Goal: Information Seeking & Learning: Check status

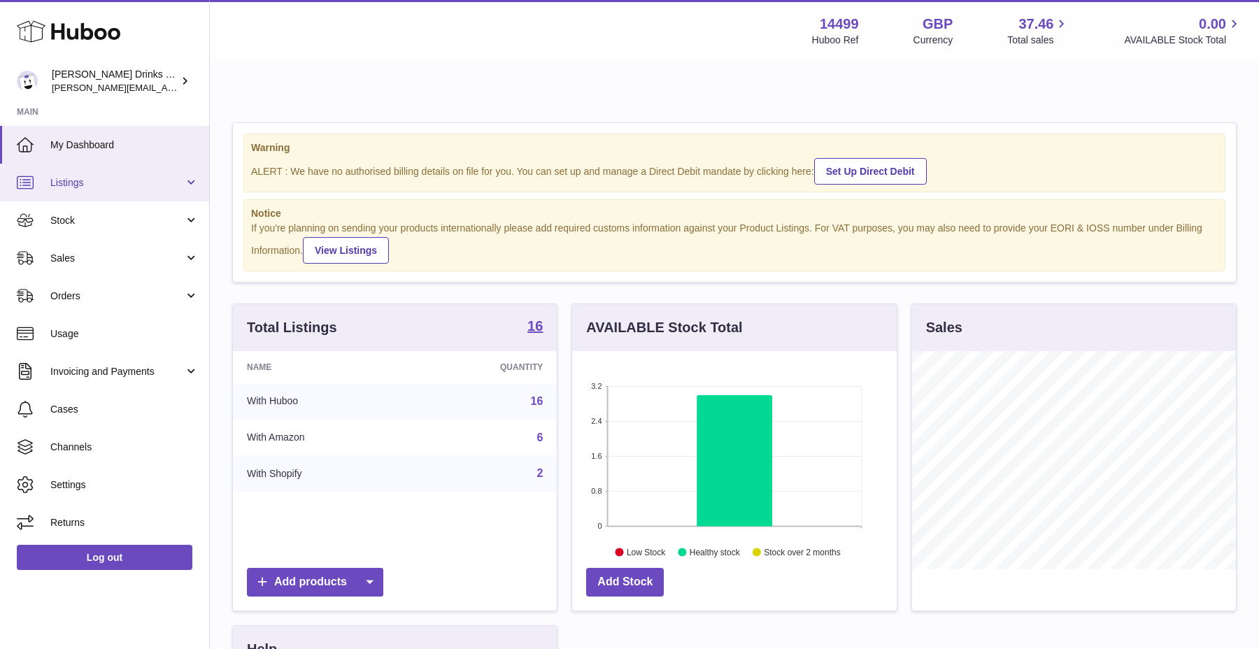
click at [134, 192] on link "Listings" at bounding box center [104, 183] width 209 height 38
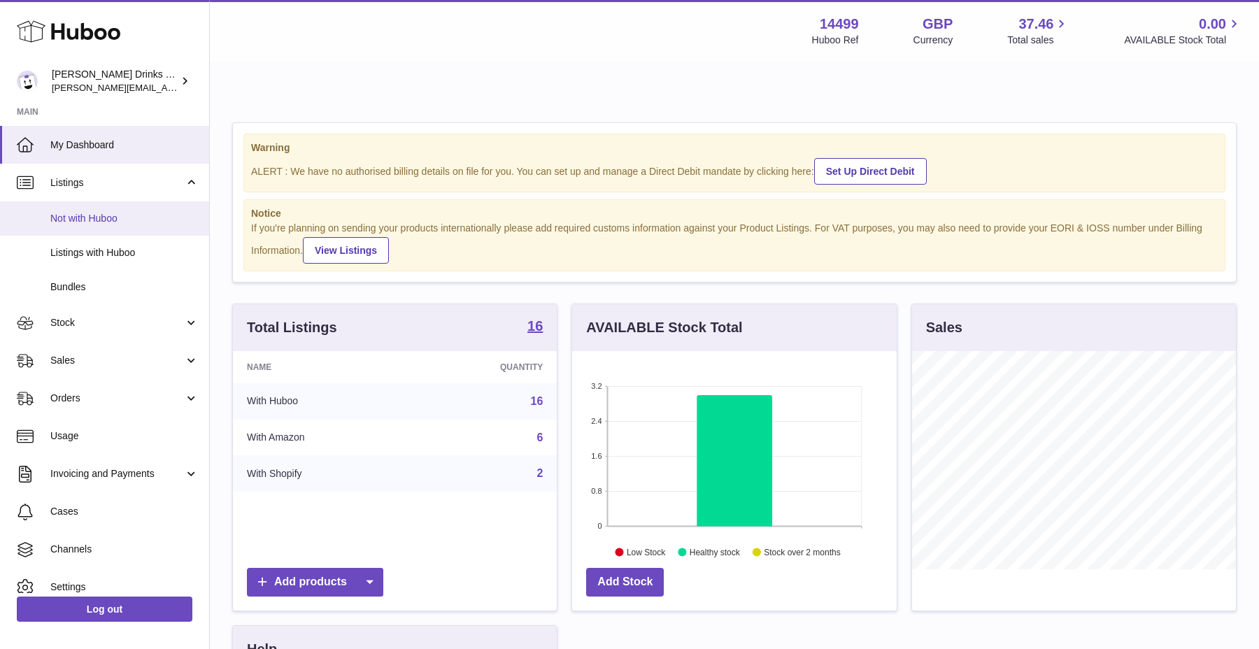
click at [127, 216] on span "Not with Huboo" at bounding box center [124, 218] width 148 height 13
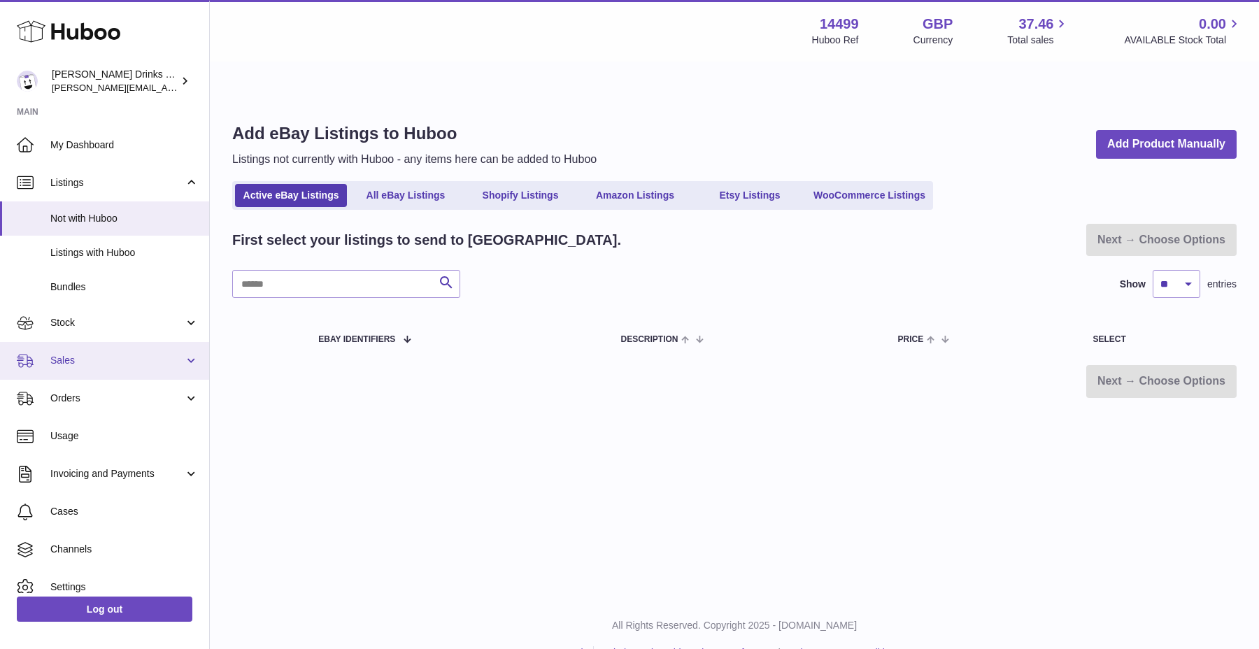
click at [96, 364] on span "Sales" at bounding box center [117, 360] width 134 height 13
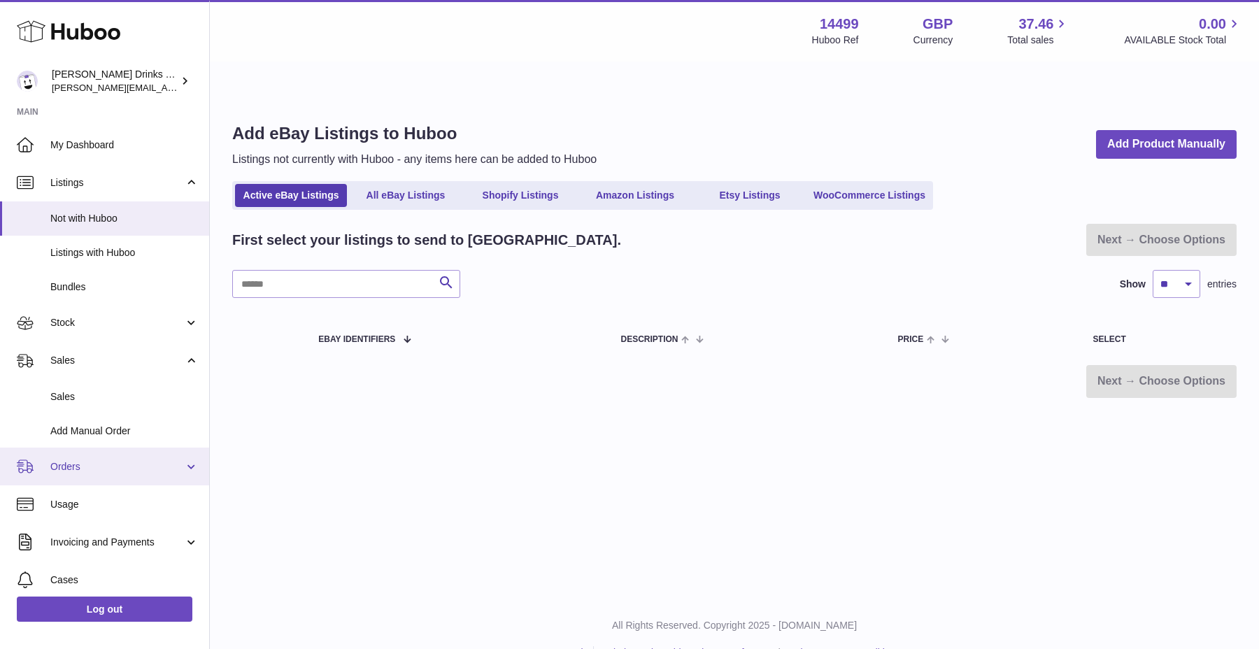
click at [81, 468] on span "Orders" at bounding box center [117, 466] width 134 height 13
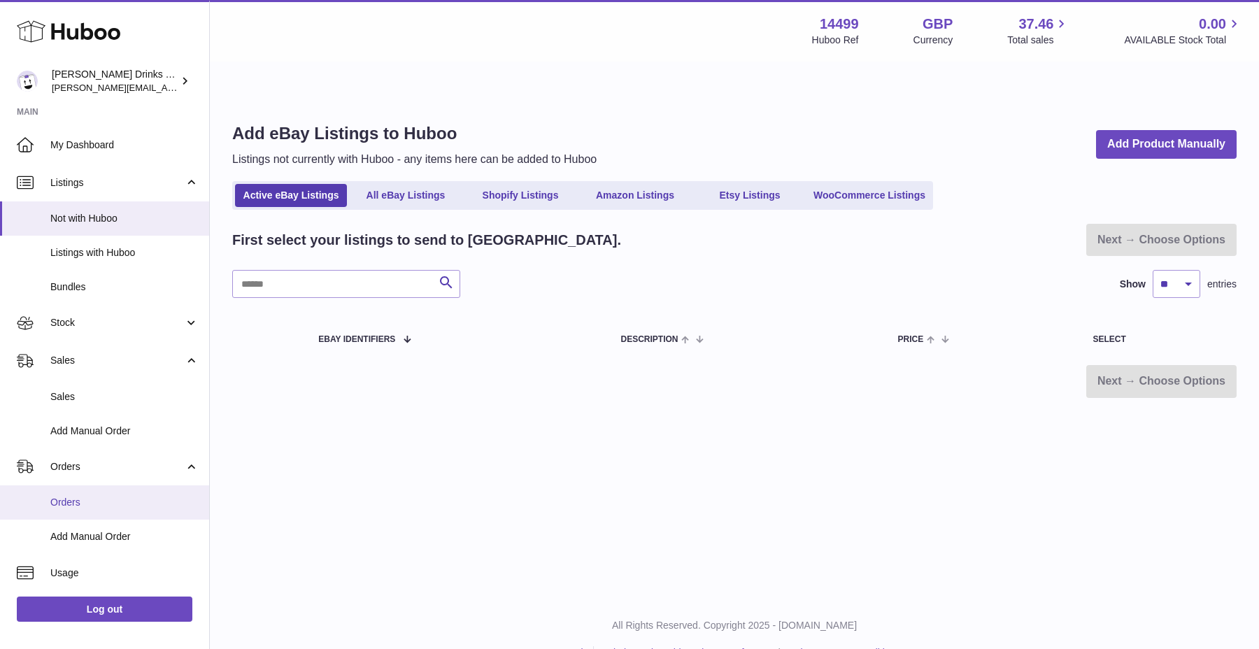
click at [83, 499] on span "Orders" at bounding box center [124, 502] width 148 height 13
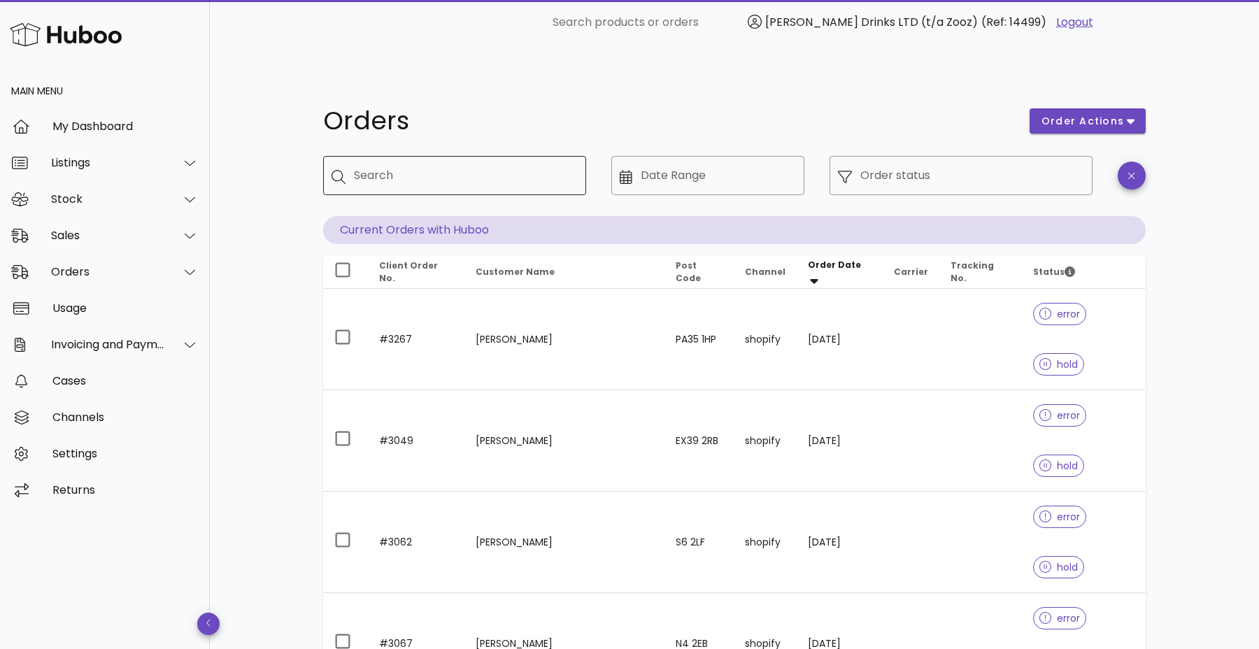
click at [403, 164] on input "Search" at bounding box center [464, 175] width 221 height 22
paste input "**********"
type input "**********"
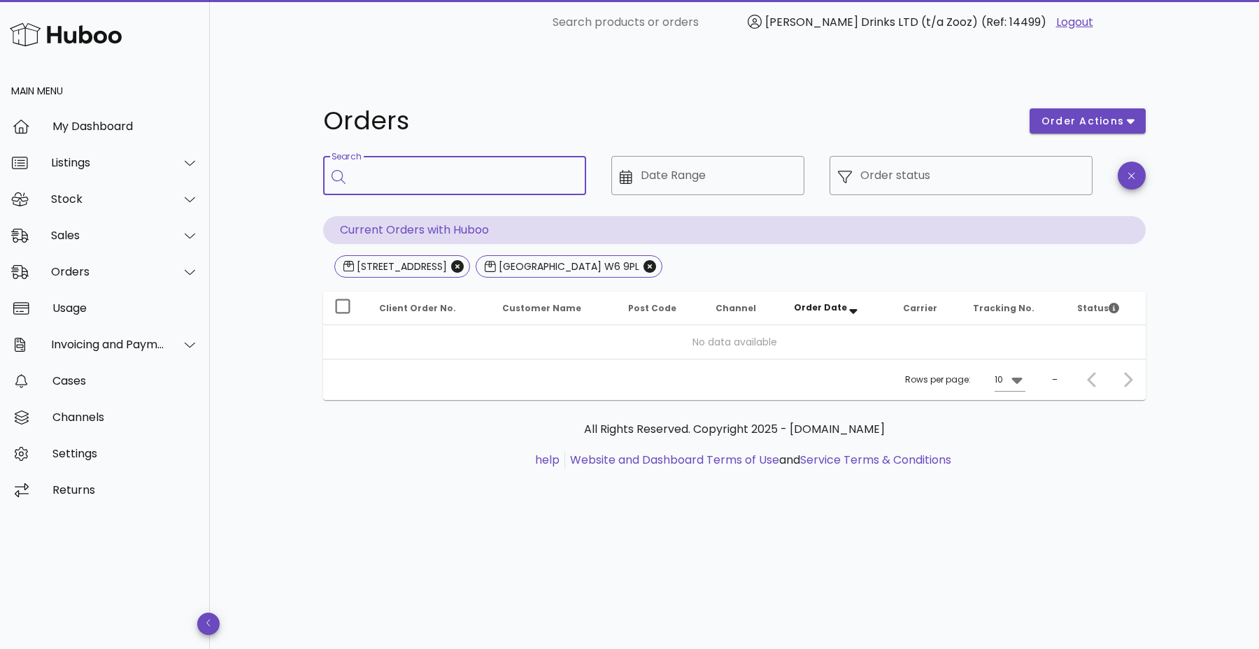
click at [429, 164] on input "Search" at bounding box center [464, 175] width 221 height 22
drag, startPoint x: 514, startPoint y: 143, endPoint x: 155, endPoint y: 143, distance: 359.4
click at [155, 143] on div "**********" at bounding box center [629, 357] width 1259 height 649
type input "******"
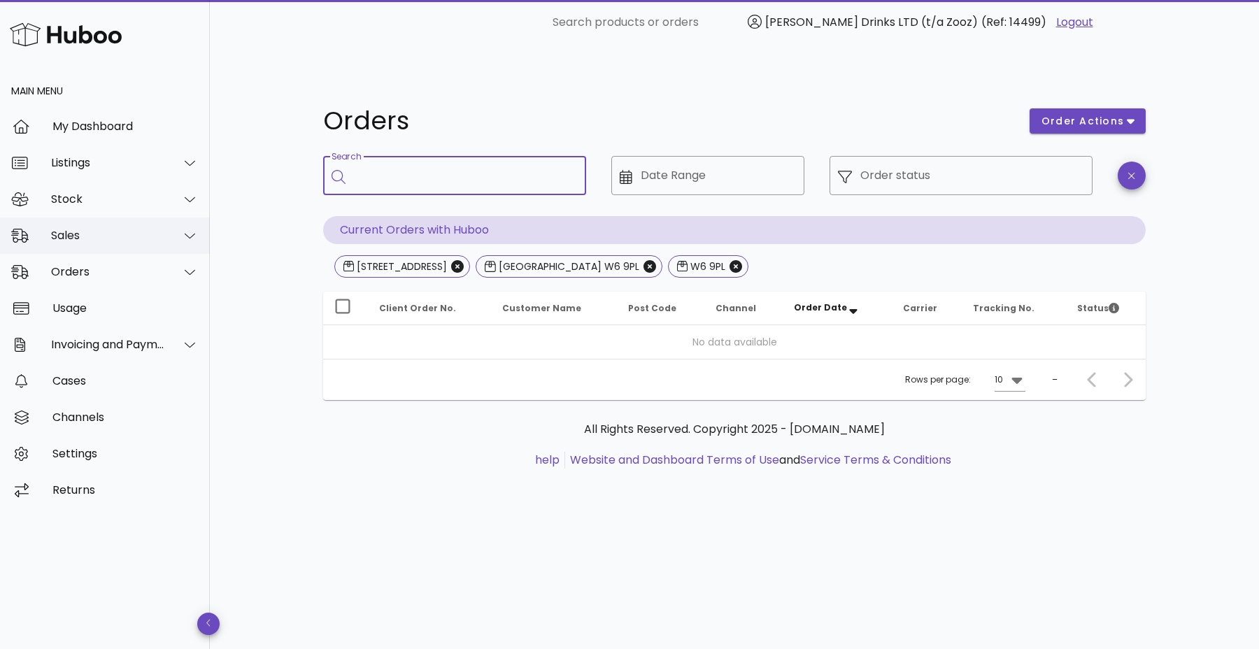
click at [85, 239] on div "Sales" at bounding box center [108, 235] width 114 height 13
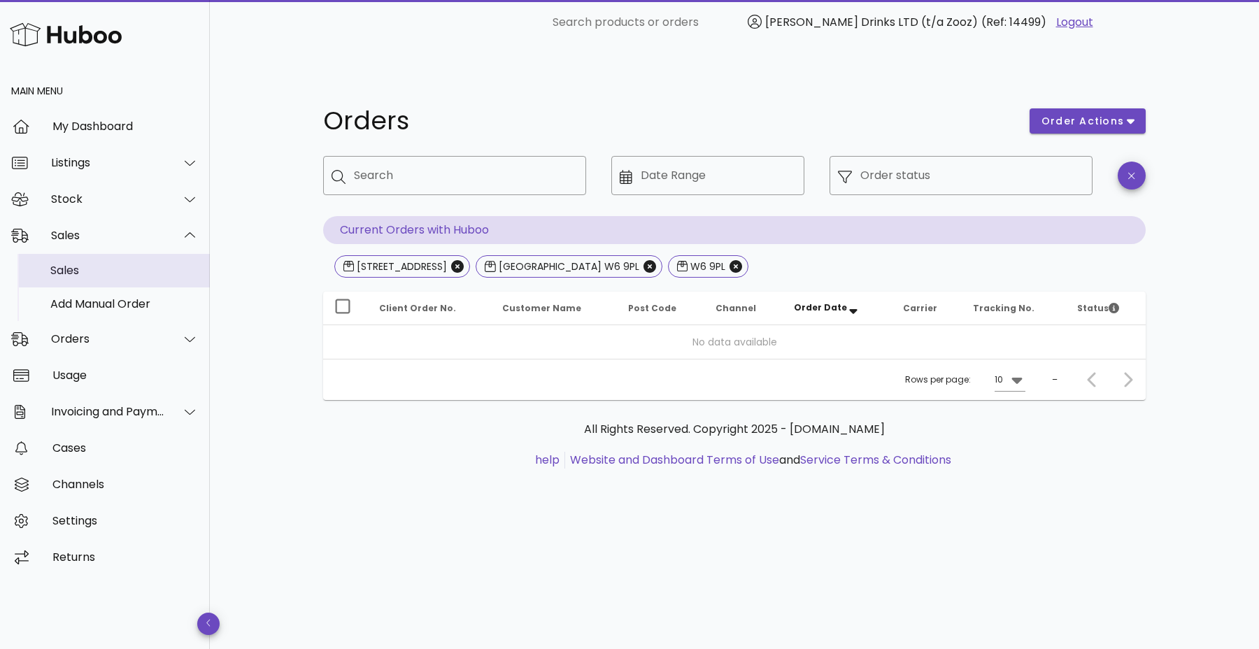
click at [78, 271] on div "Sales" at bounding box center [124, 270] width 148 height 13
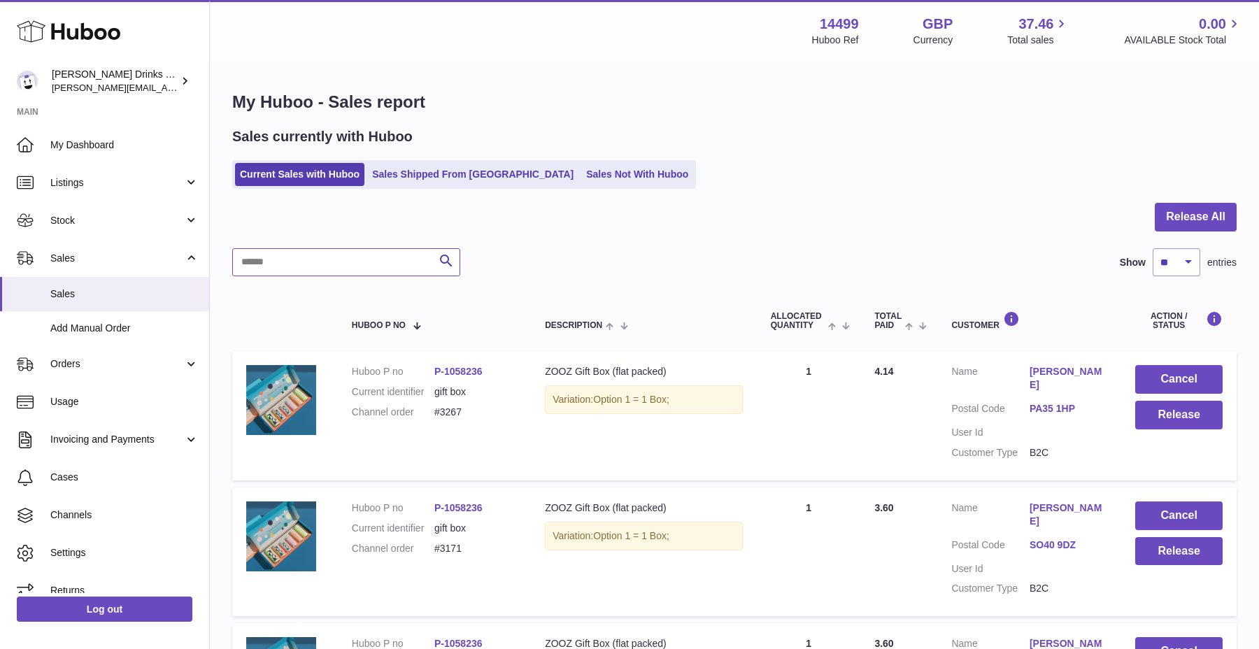
click at [385, 257] on input "text" at bounding box center [346, 262] width 228 height 28
paste input "**********"
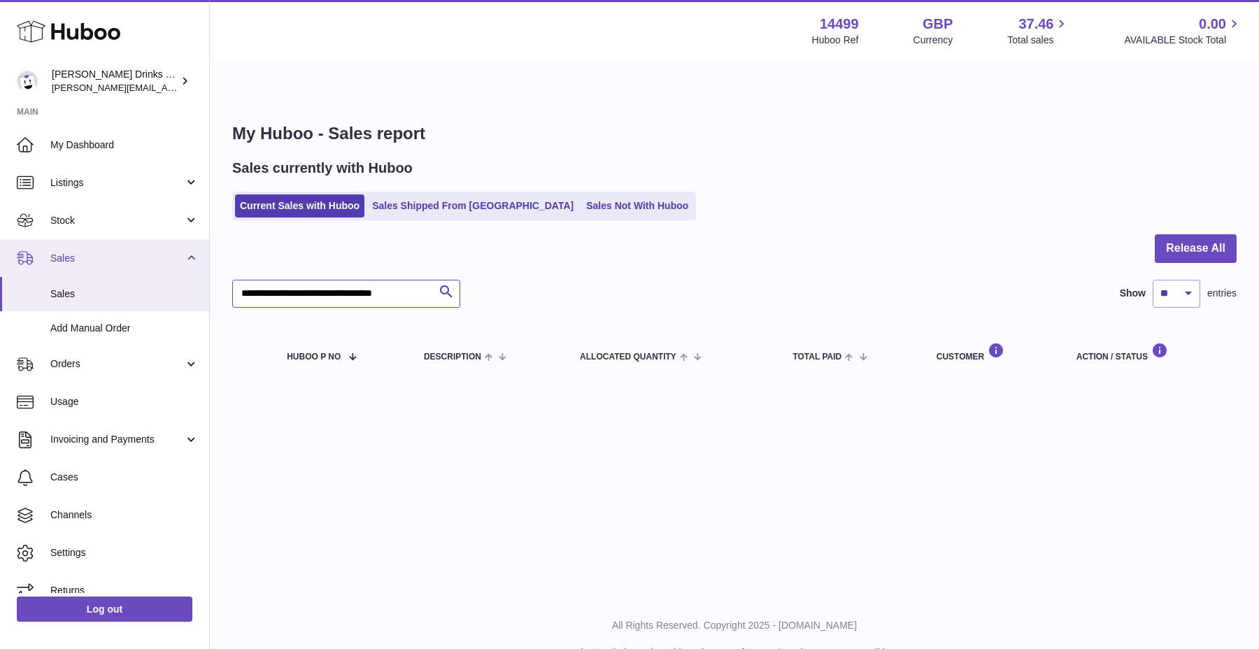
drag, startPoint x: 393, startPoint y: 263, endPoint x: 162, endPoint y: 253, distance: 231.0
click at [162, 253] on div "Huboo Soos Drinks LTD (t/a Zooz) daniel@zoosdrinks.com Main My Dashboard Listin…" at bounding box center [629, 355] width 1259 height 649
type input "******"
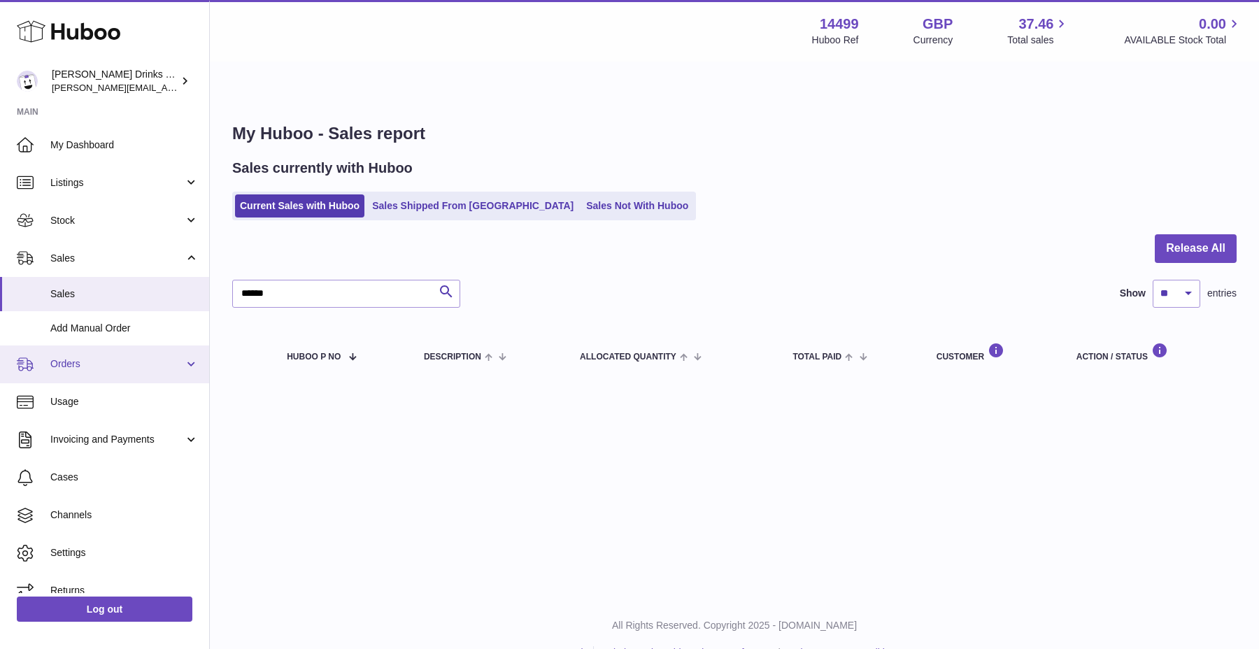
click at [112, 379] on link "Orders" at bounding box center [104, 364] width 209 height 38
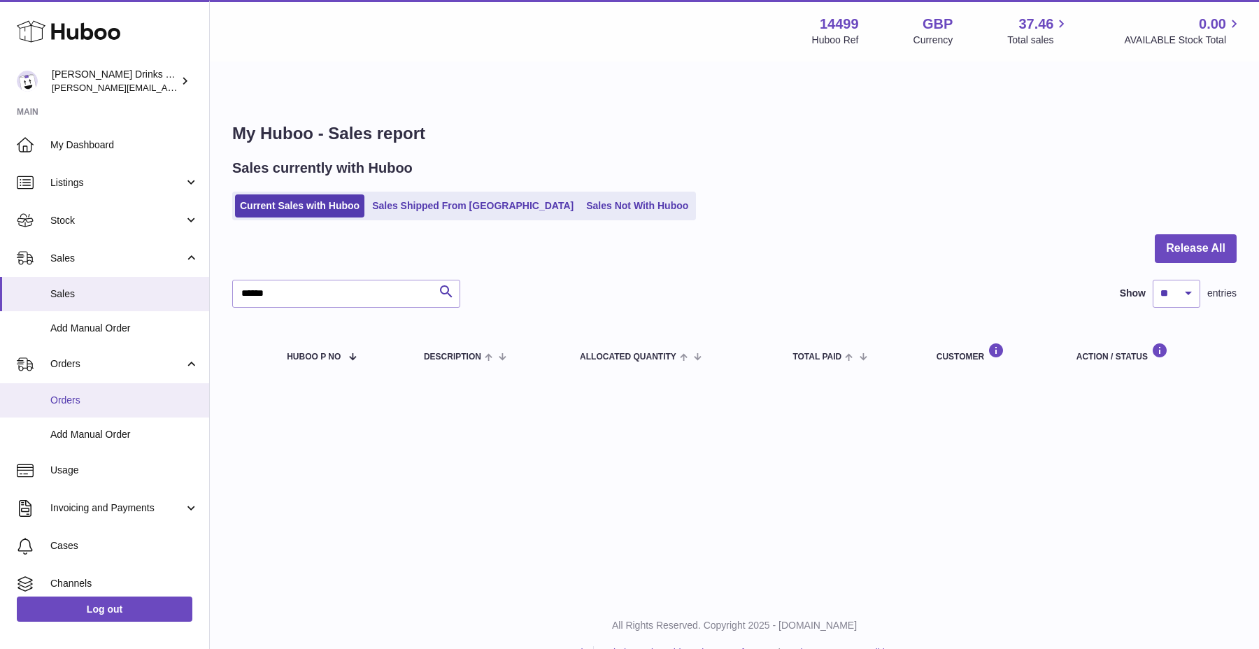
click at [102, 413] on link "Orders" at bounding box center [104, 400] width 209 height 34
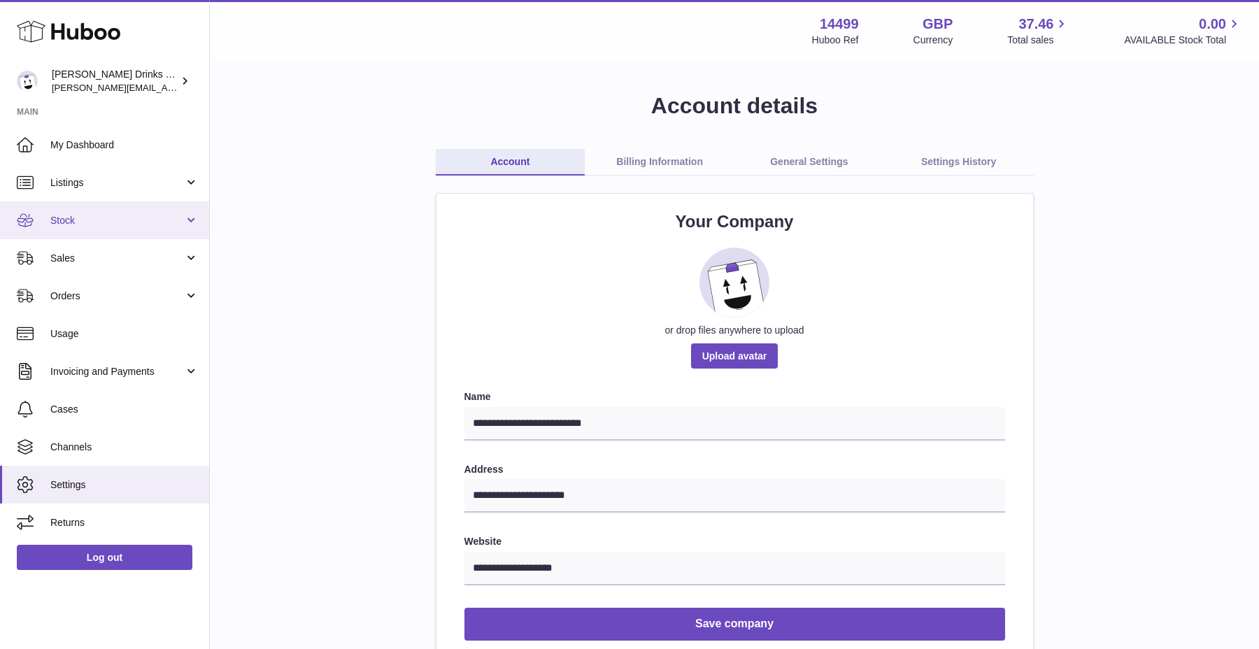
click at [77, 222] on span "Stock" at bounding box center [117, 220] width 134 height 13
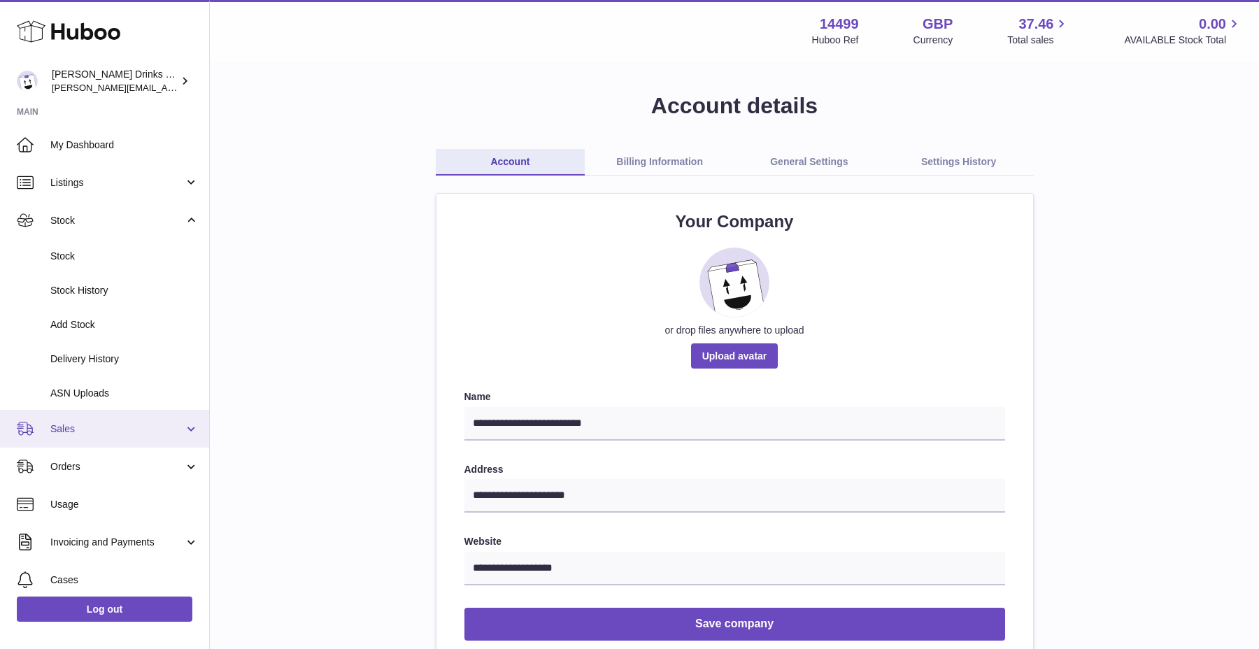
click at [94, 422] on span "Sales" at bounding box center [117, 428] width 134 height 13
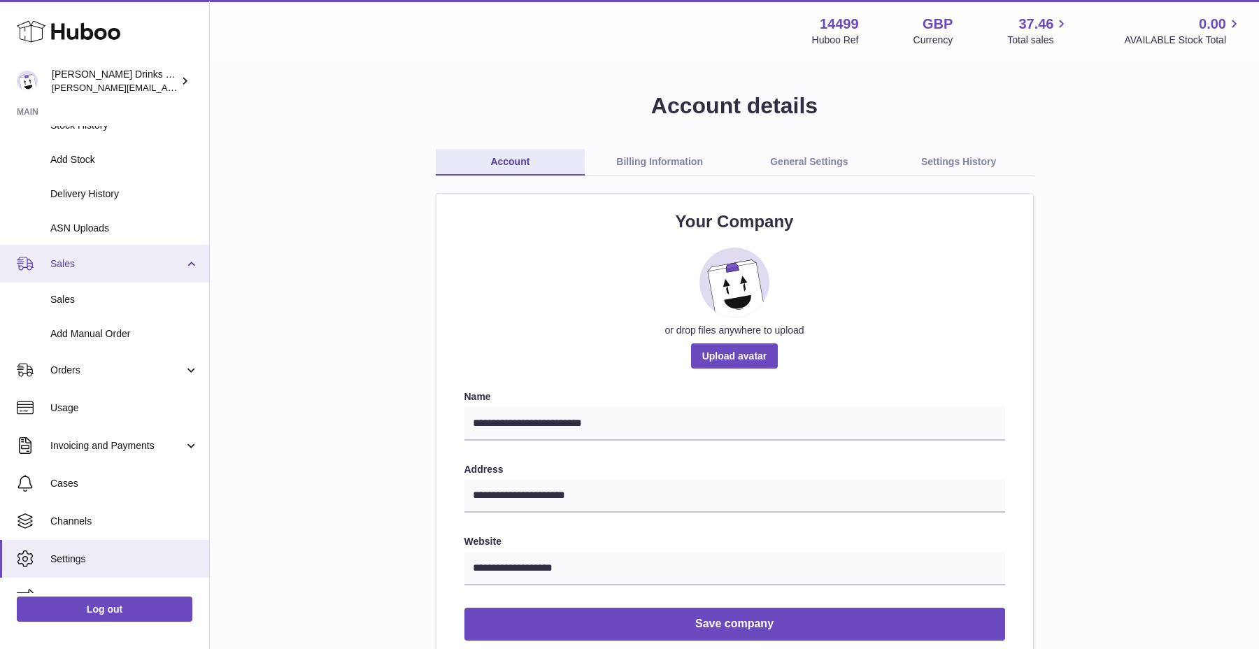
scroll to position [181, 0]
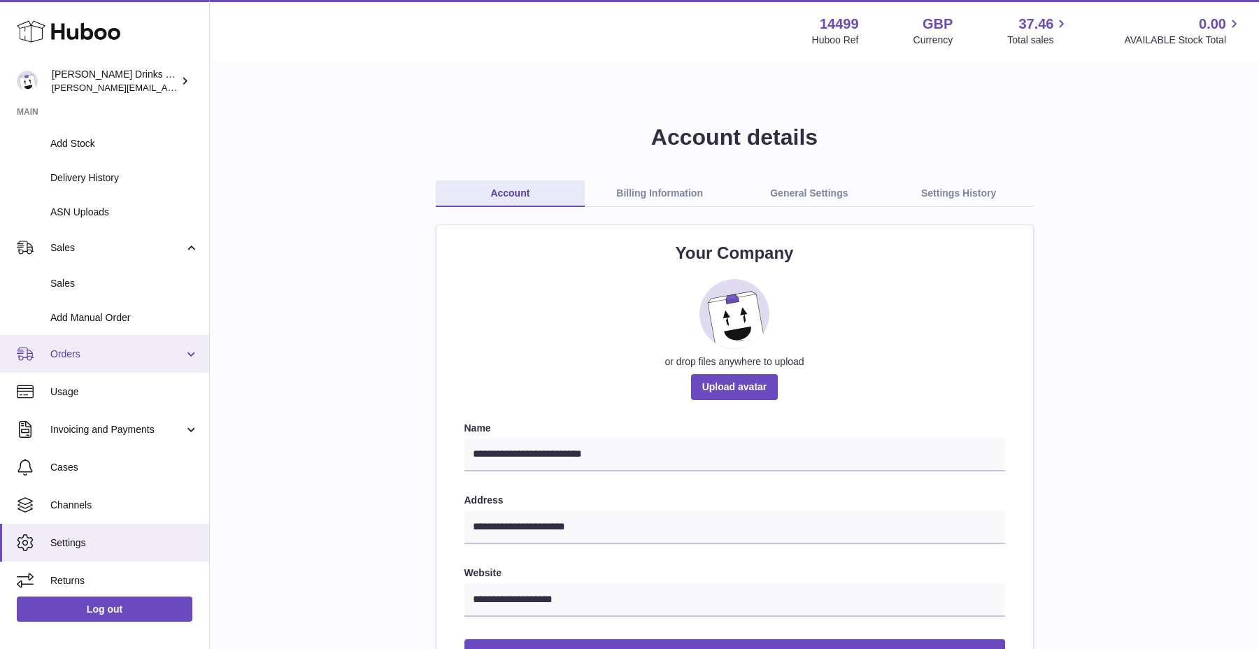
click at [112, 350] on span "Orders" at bounding box center [117, 354] width 134 height 13
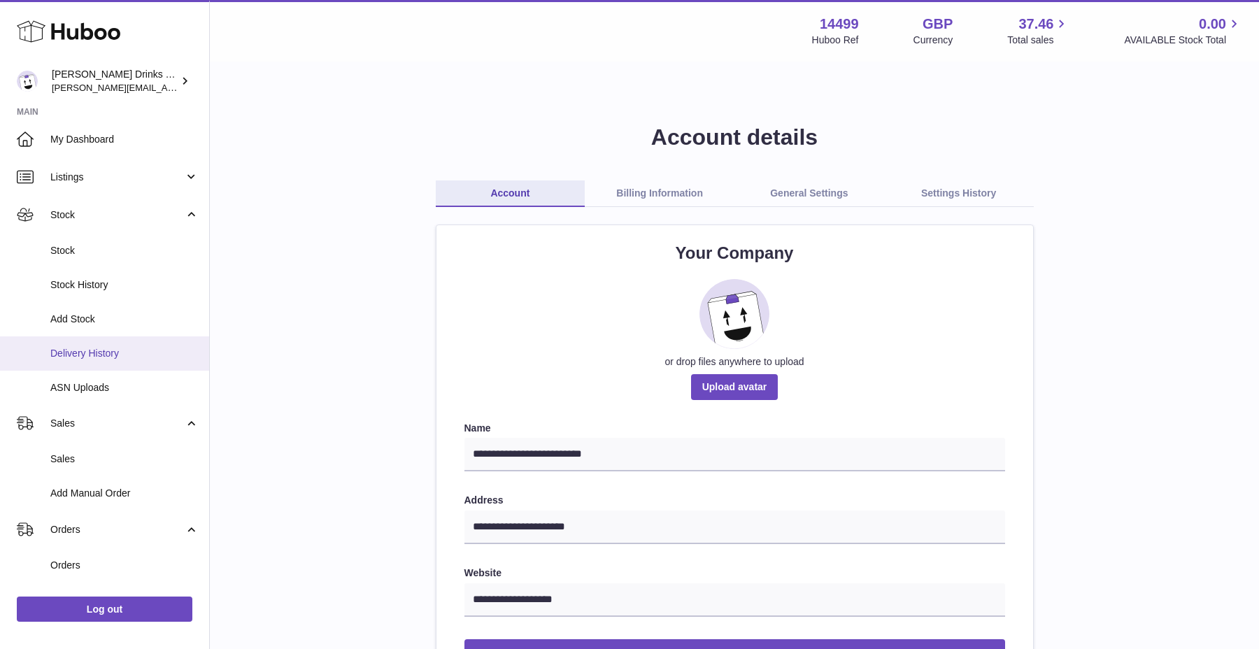
scroll to position [0, 0]
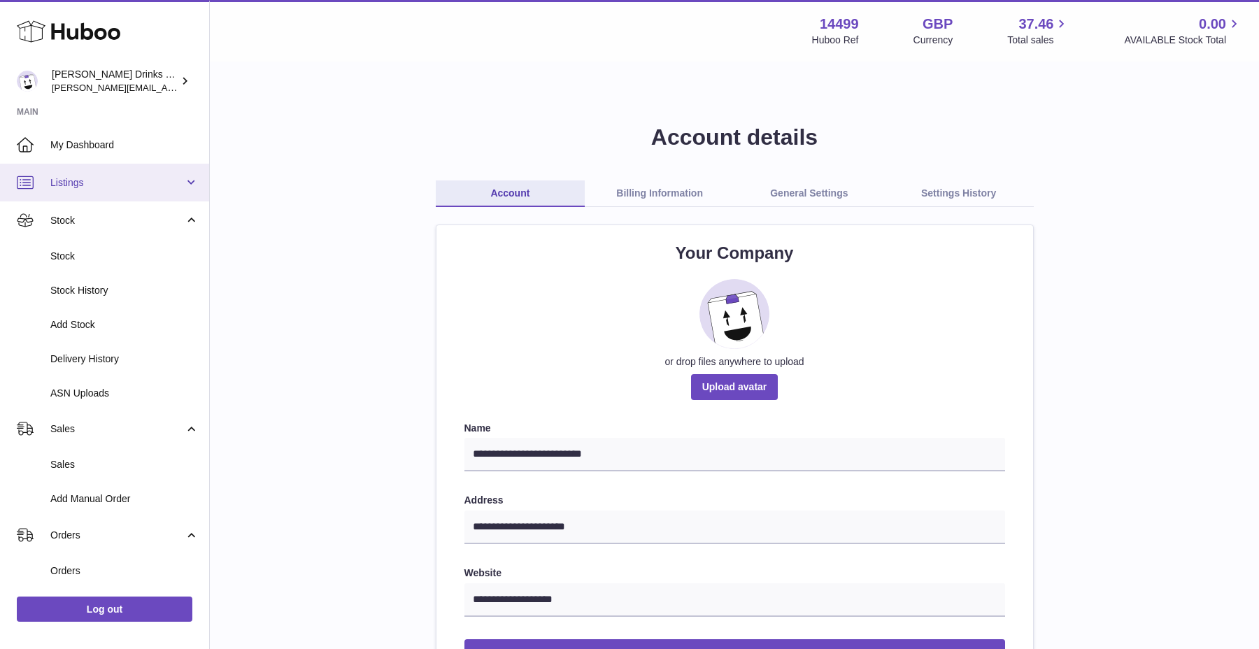
click at [112, 190] on link "Listings" at bounding box center [104, 183] width 209 height 38
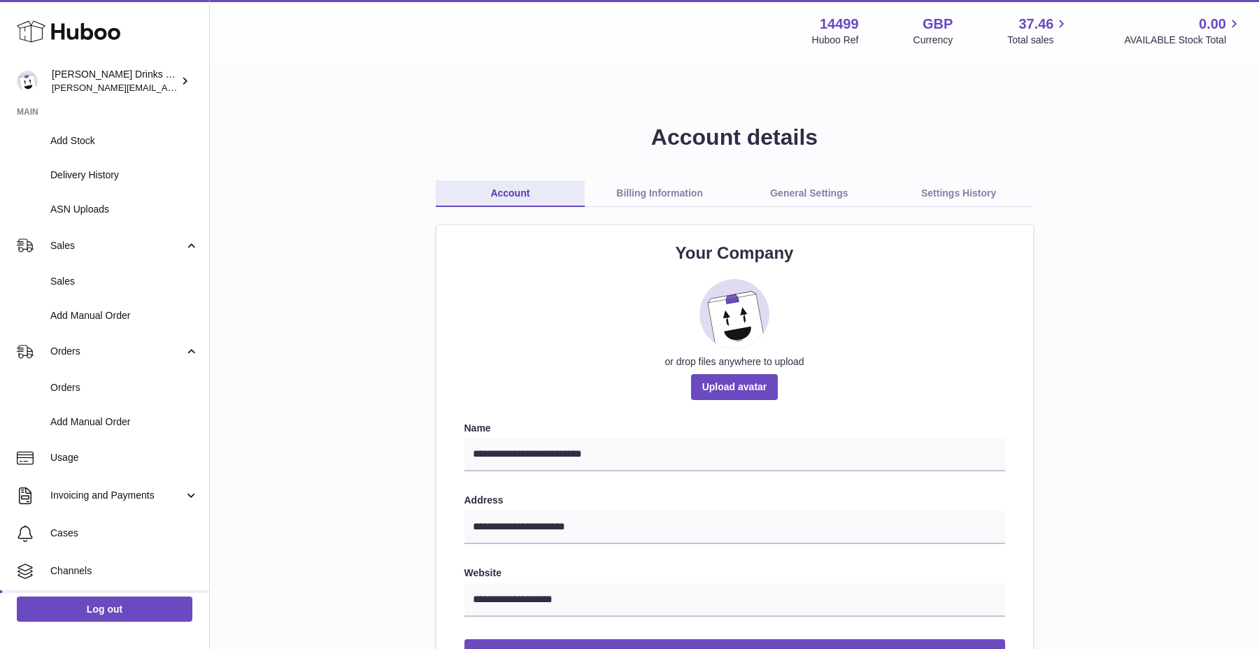
scroll to position [359, 0]
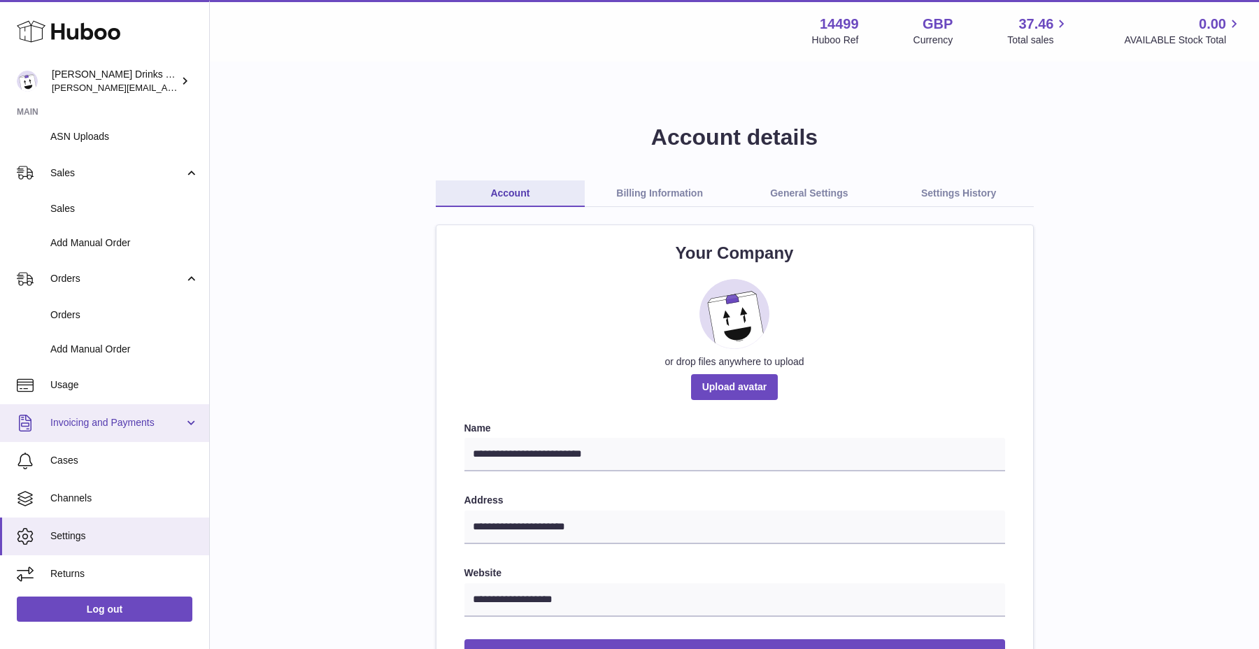
click at [115, 408] on link "Invoicing and Payments" at bounding box center [104, 423] width 209 height 38
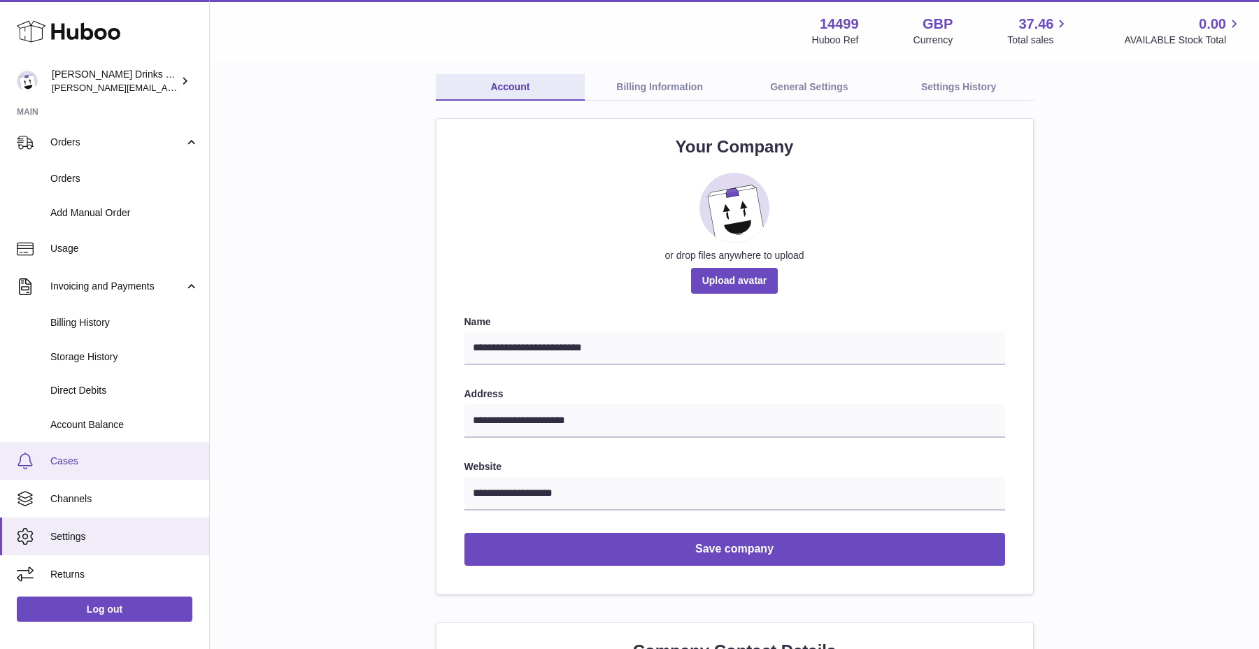
scroll to position [110, 0]
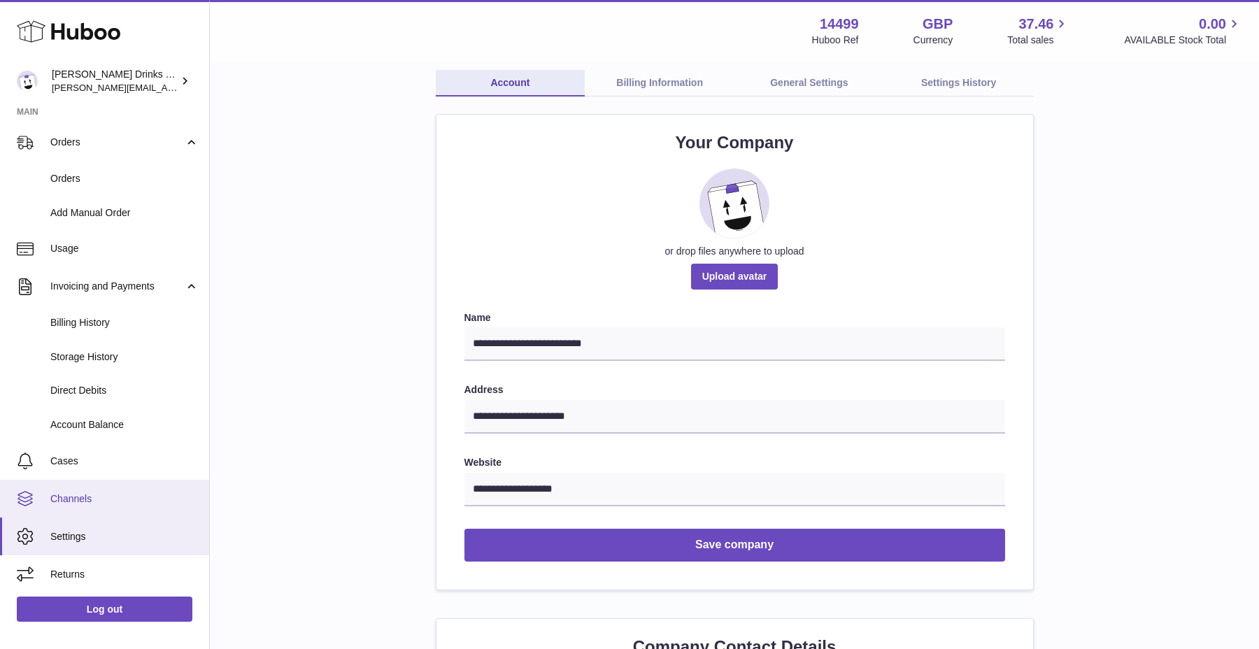
click at [114, 506] on link "Channels" at bounding box center [104, 499] width 209 height 38
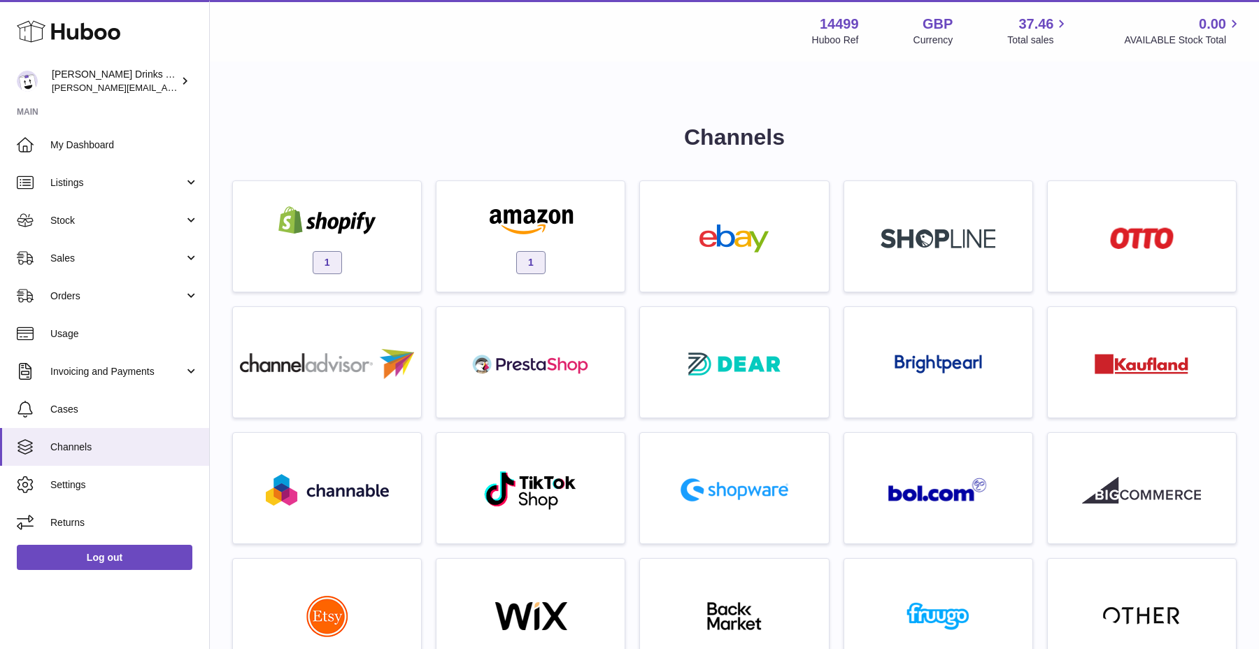
click at [134, 157] on link "My Dashboard" at bounding box center [104, 145] width 209 height 38
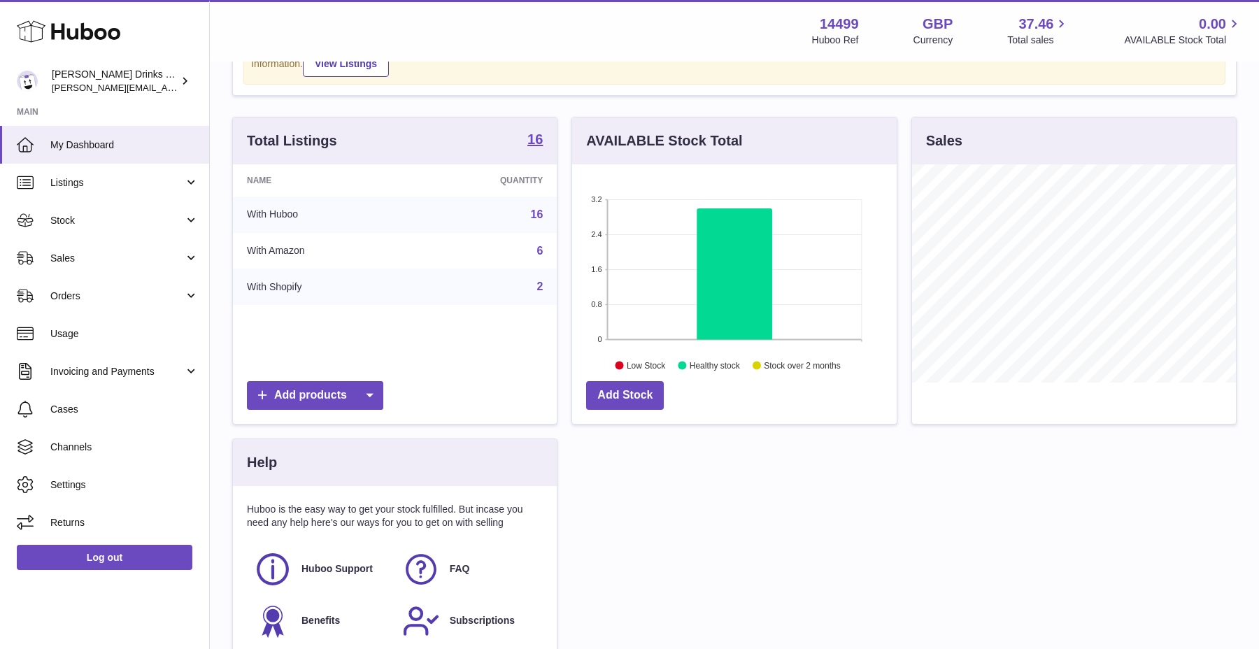
scroll to position [187, 0]
click at [648, 280] on rect at bounding box center [735, 269] width 254 height 140
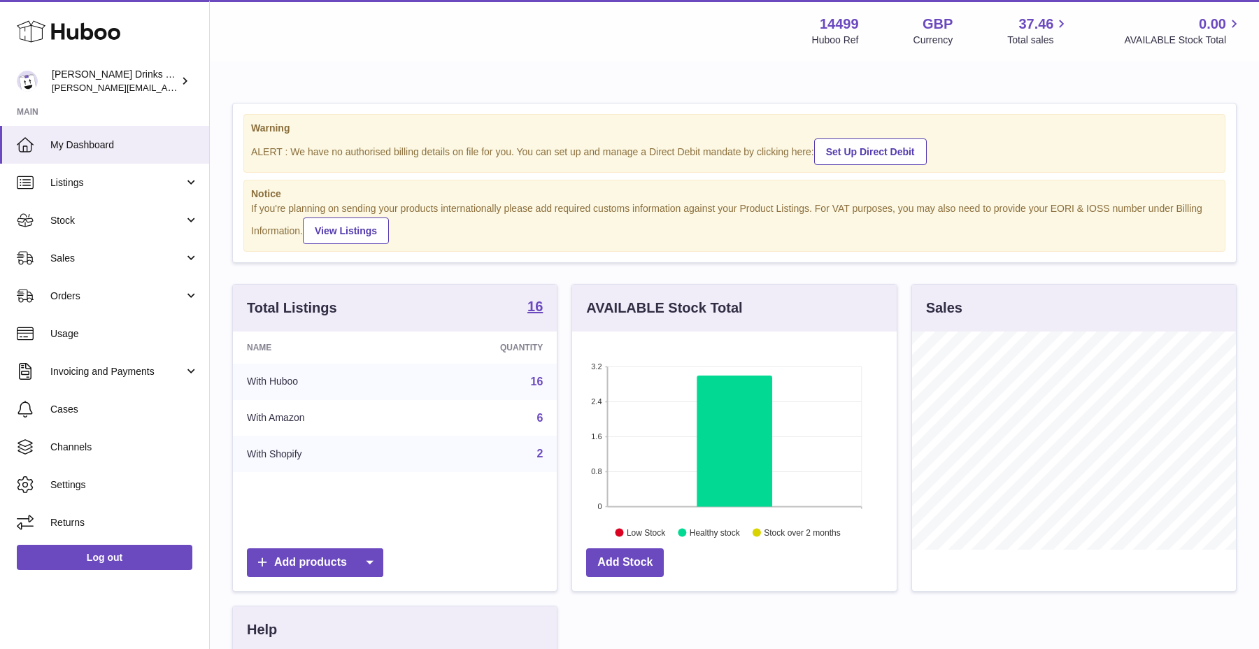
scroll to position [0, 0]
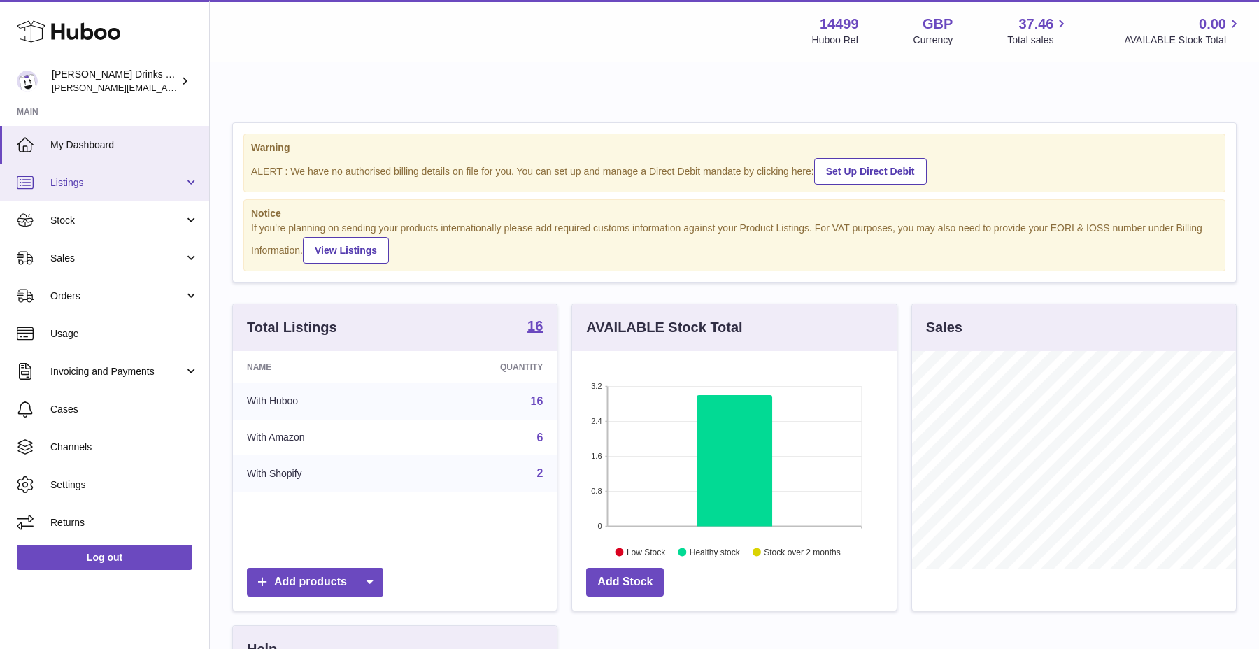
click at [183, 187] on span "Listings" at bounding box center [117, 182] width 134 height 13
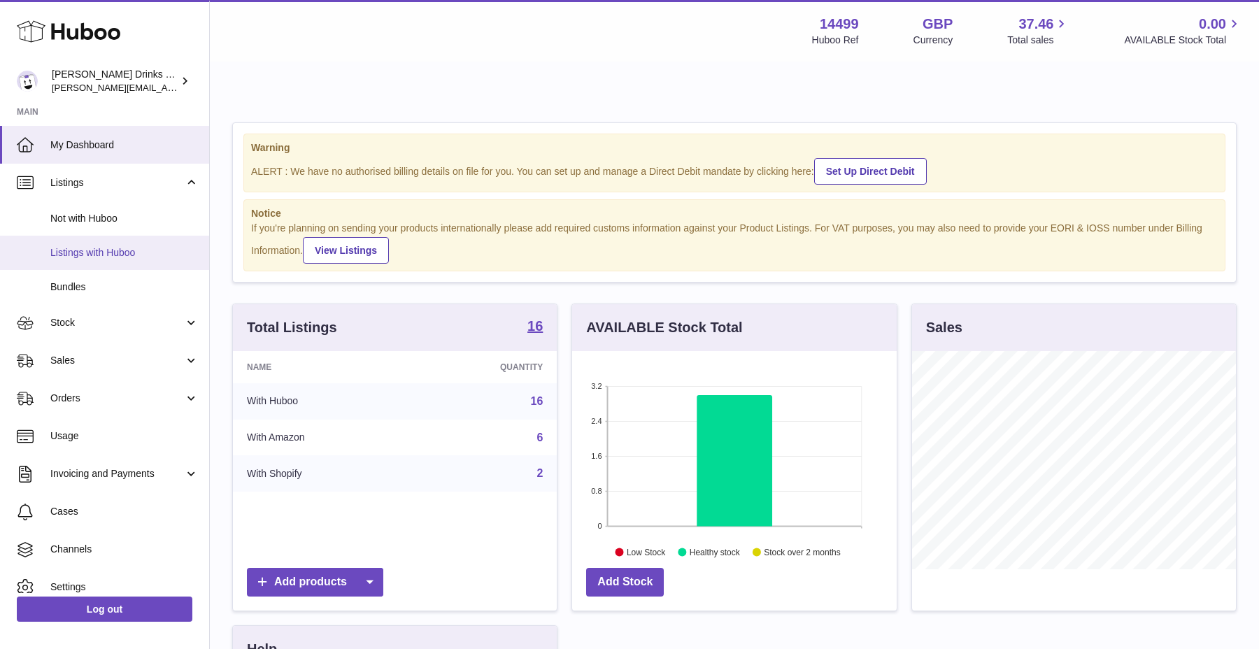
click at [164, 250] on span "Listings with Huboo" at bounding box center [124, 252] width 148 height 13
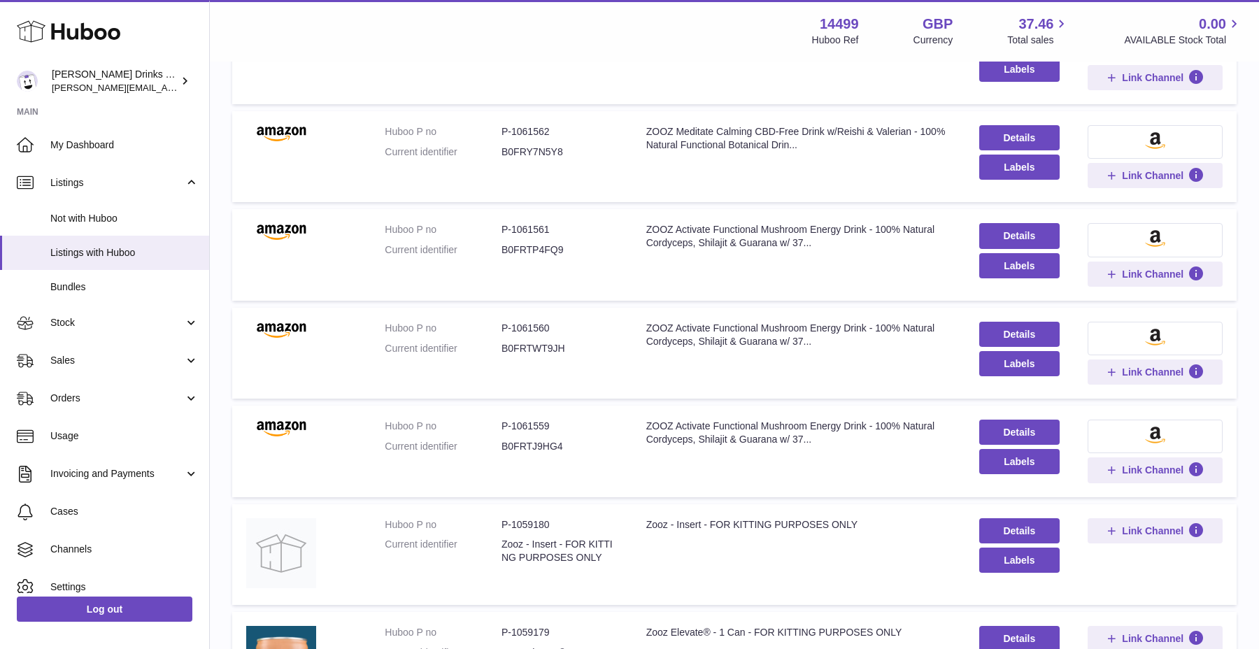
scroll to position [1014, 0]
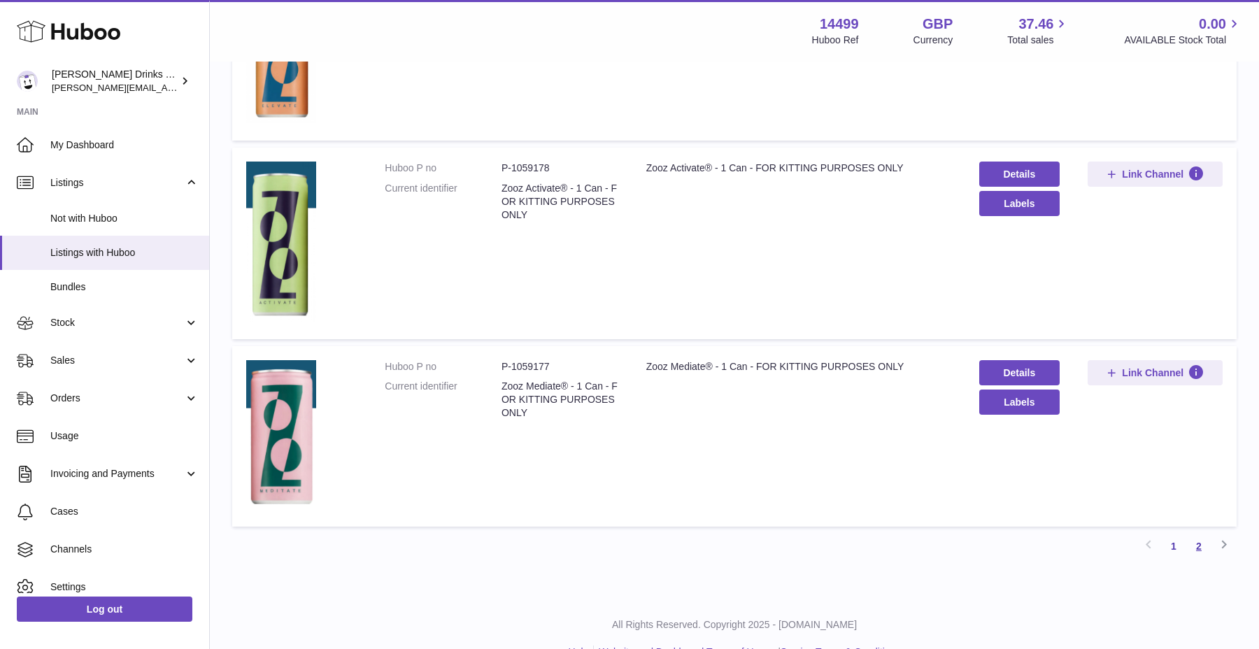
click at [1193, 534] on link "2" at bounding box center [1198, 546] width 25 height 25
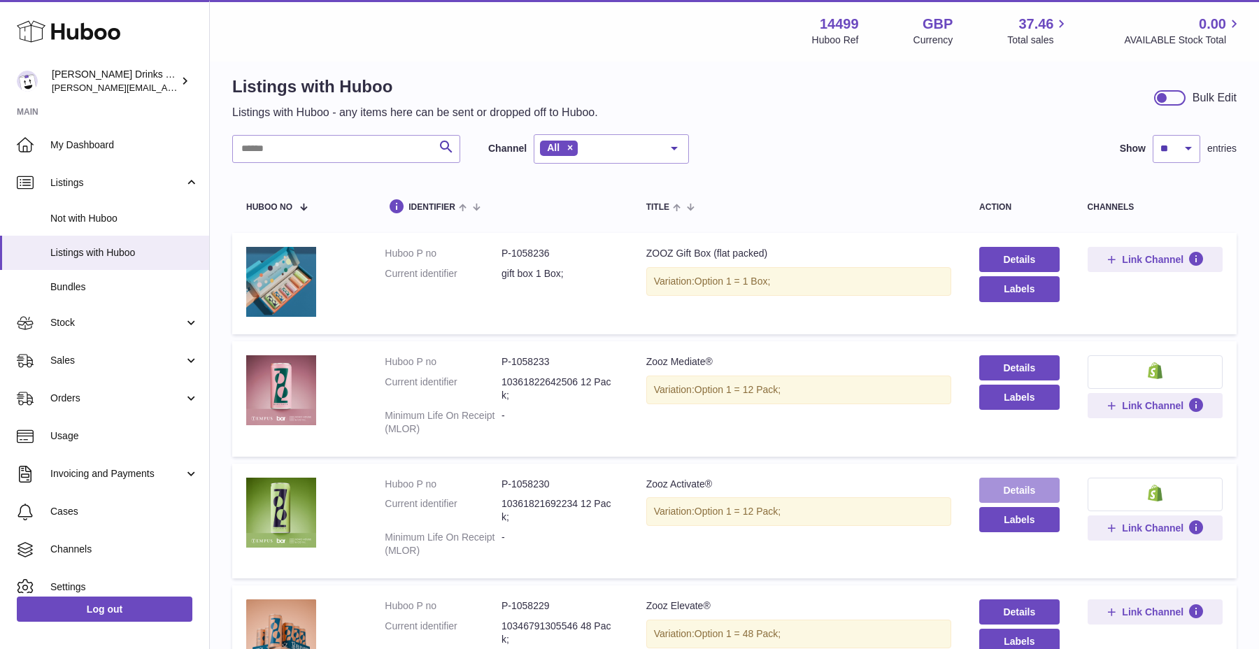
scroll to position [46, 0]
click at [1024, 356] on link "Details" at bounding box center [1019, 368] width 80 height 25
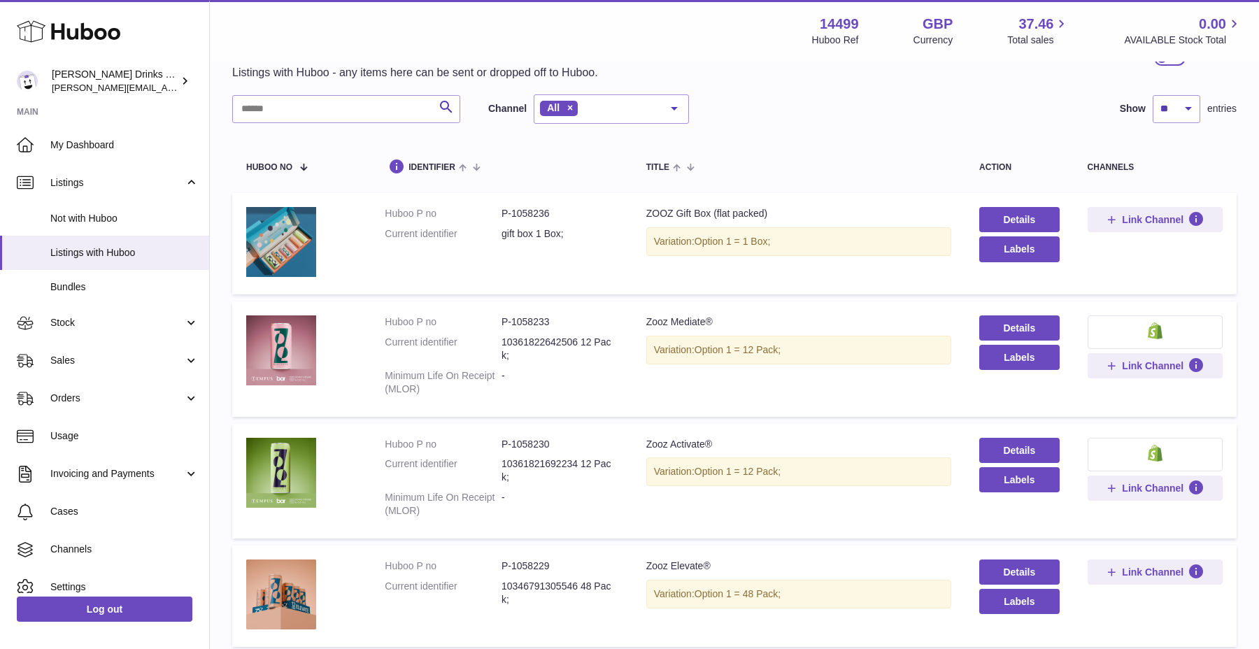
scroll to position [92, 0]
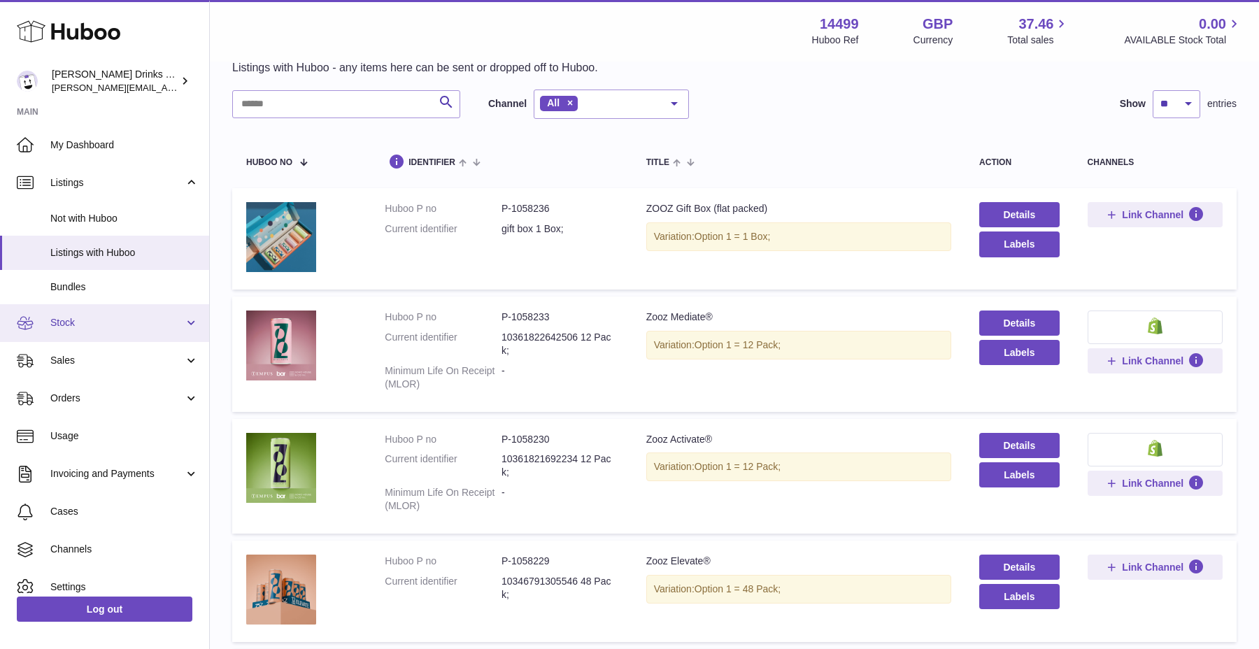
click at [75, 326] on span "Stock" at bounding box center [117, 322] width 134 height 13
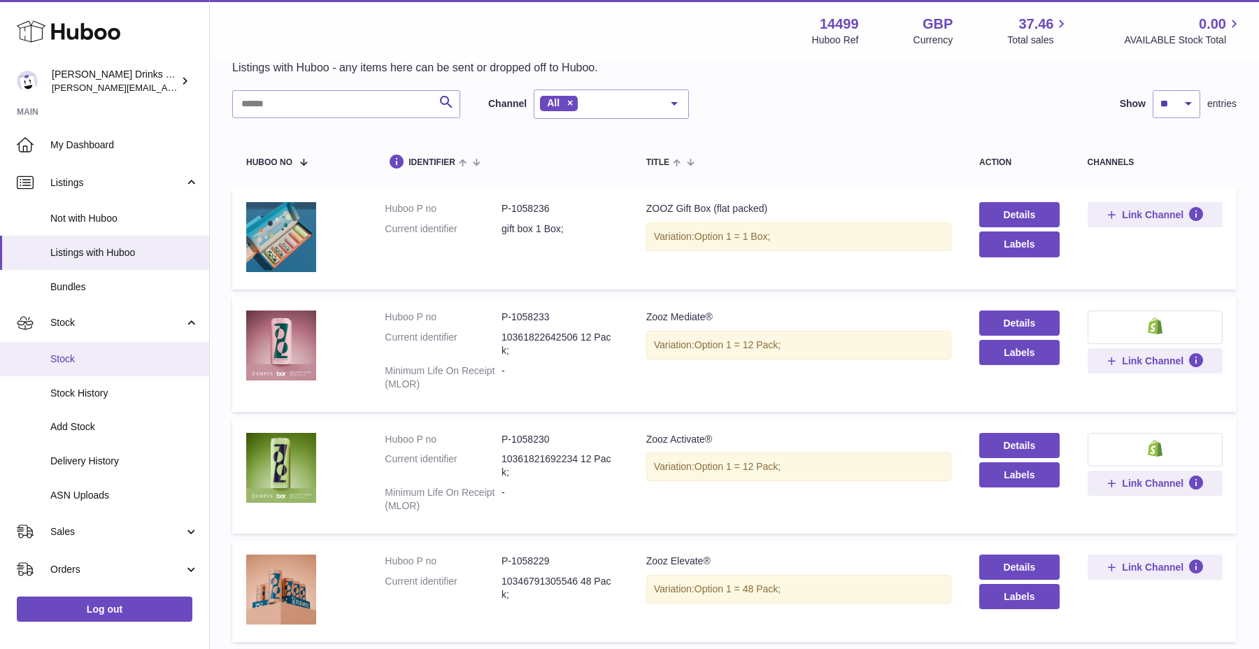
click at [89, 375] on link "Stock" at bounding box center [104, 359] width 209 height 34
click at [94, 396] on span "Stock History" at bounding box center [124, 393] width 148 height 13
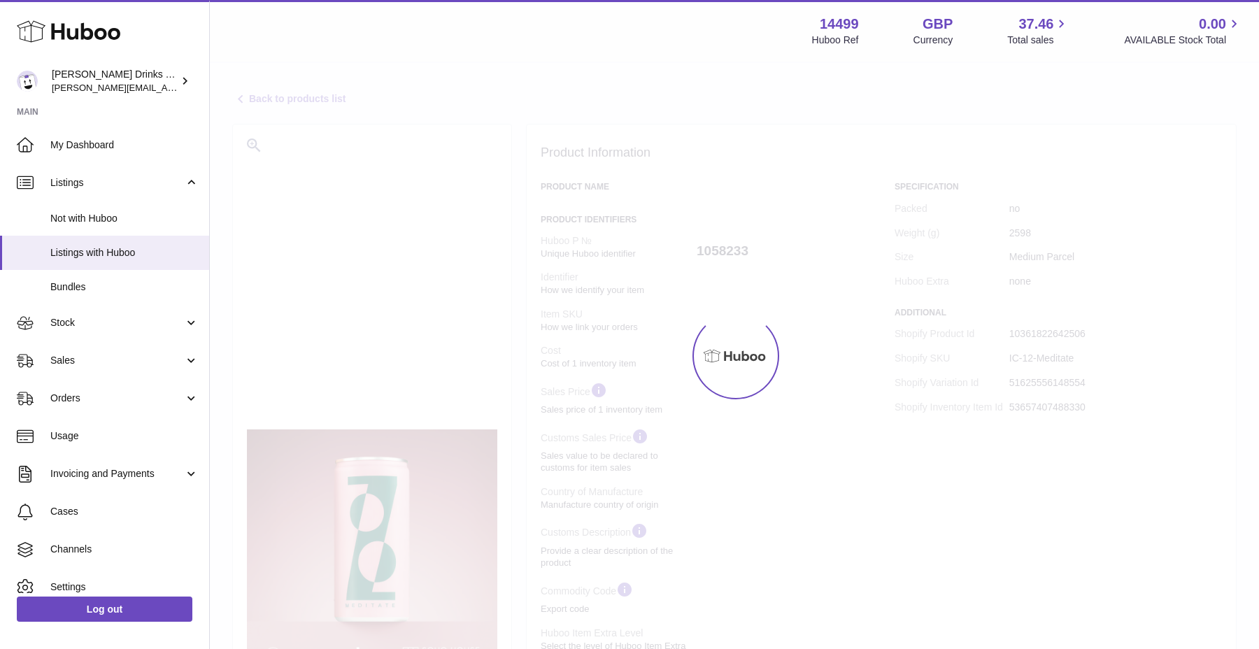
select select
select select "****"
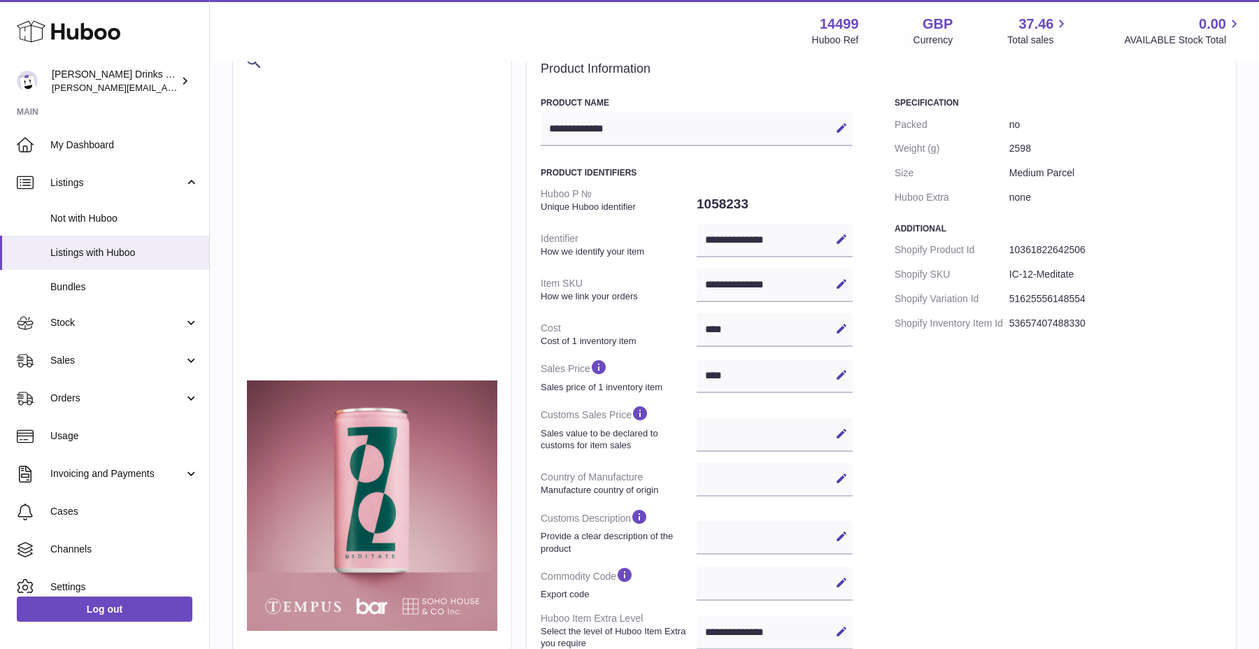
scroll to position [71, 0]
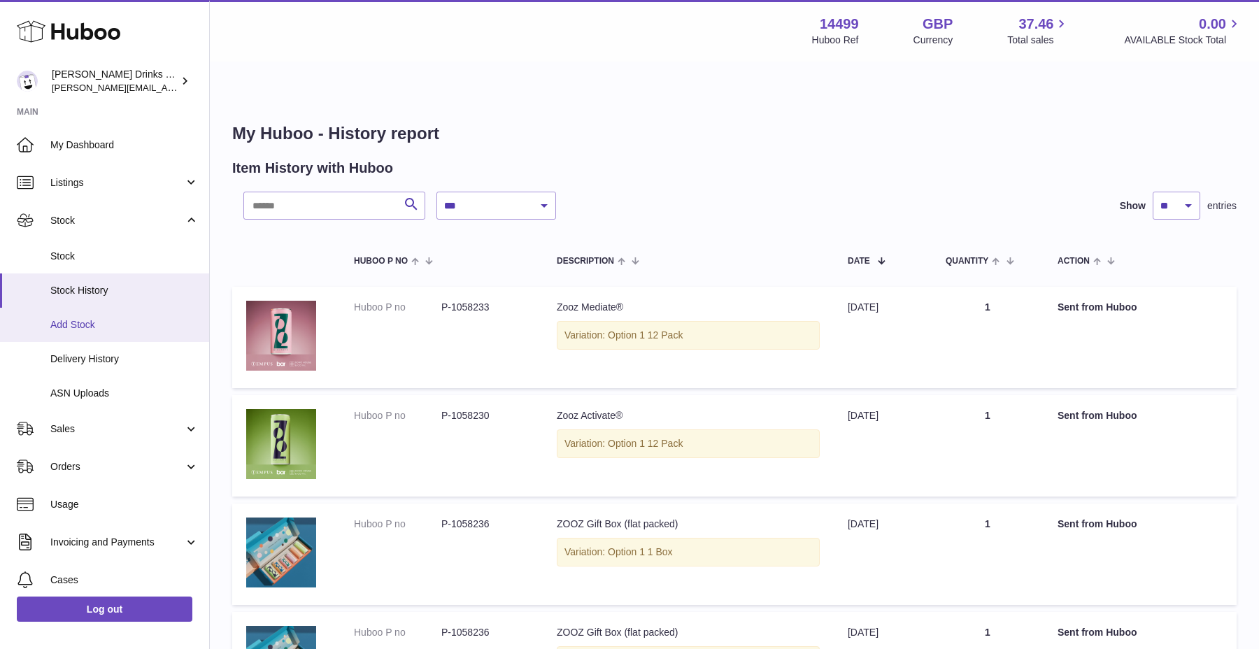
click at [100, 332] on link "Add Stock" at bounding box center [104, 325] width 209 height 34
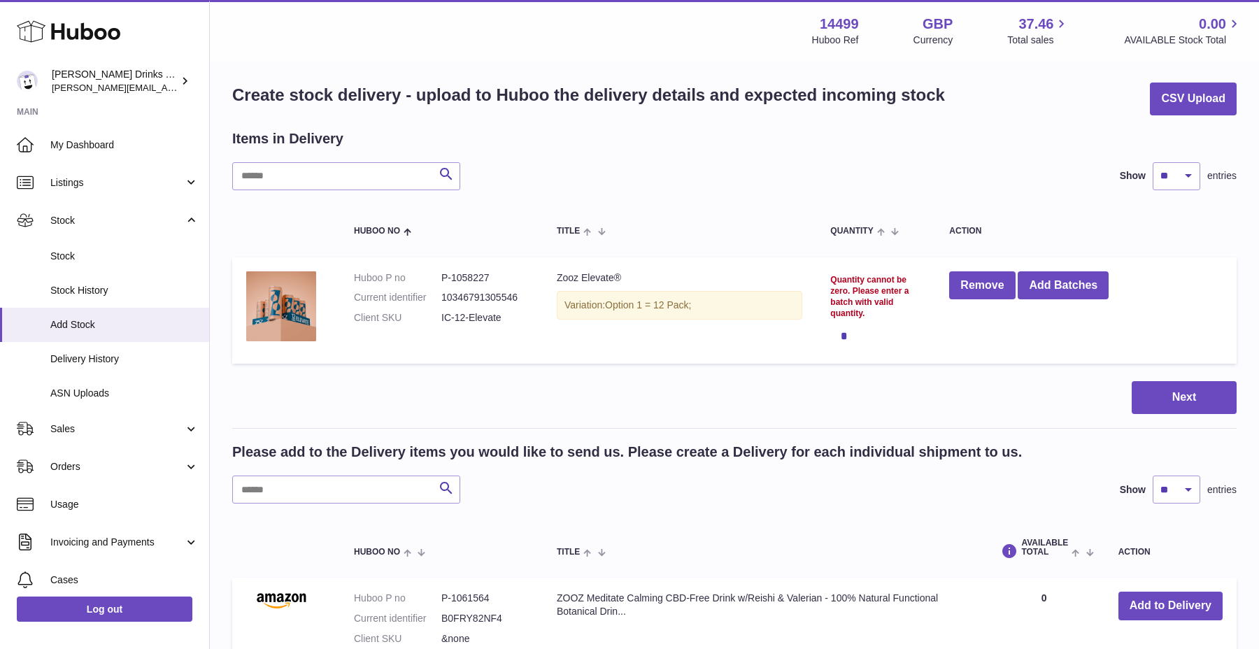
scroll to position [45, 0]
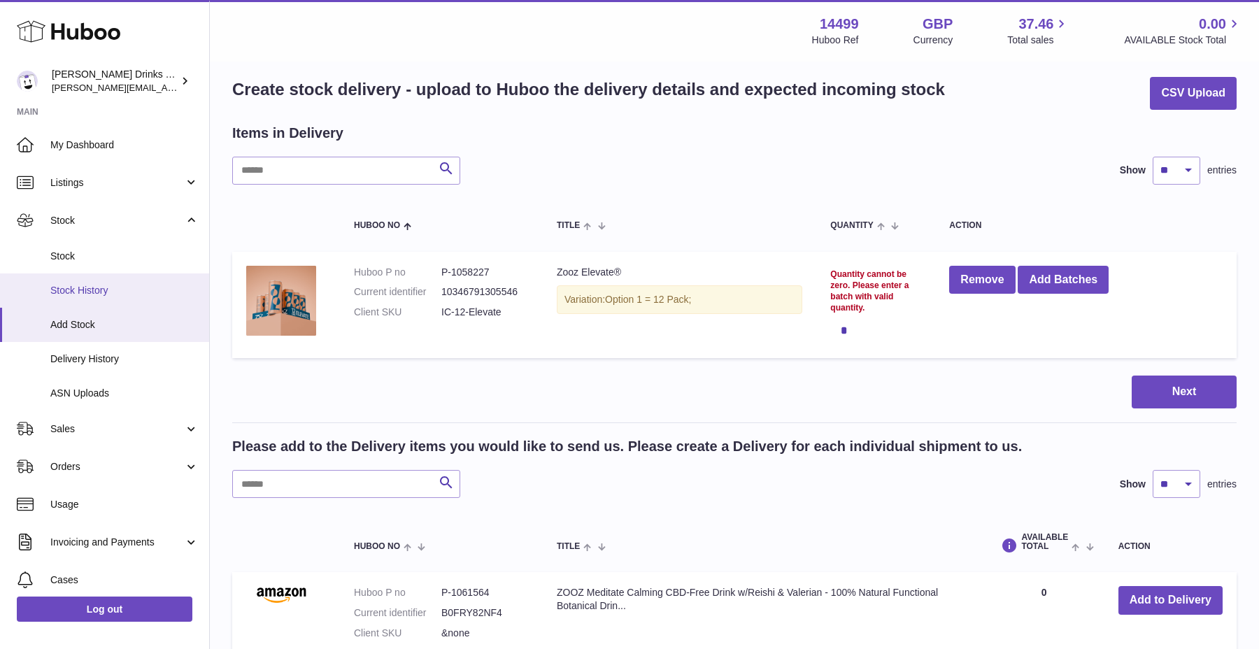
click at [127, 276] on link "Stock History" at bounding box center [104, 290] width 209 height 34
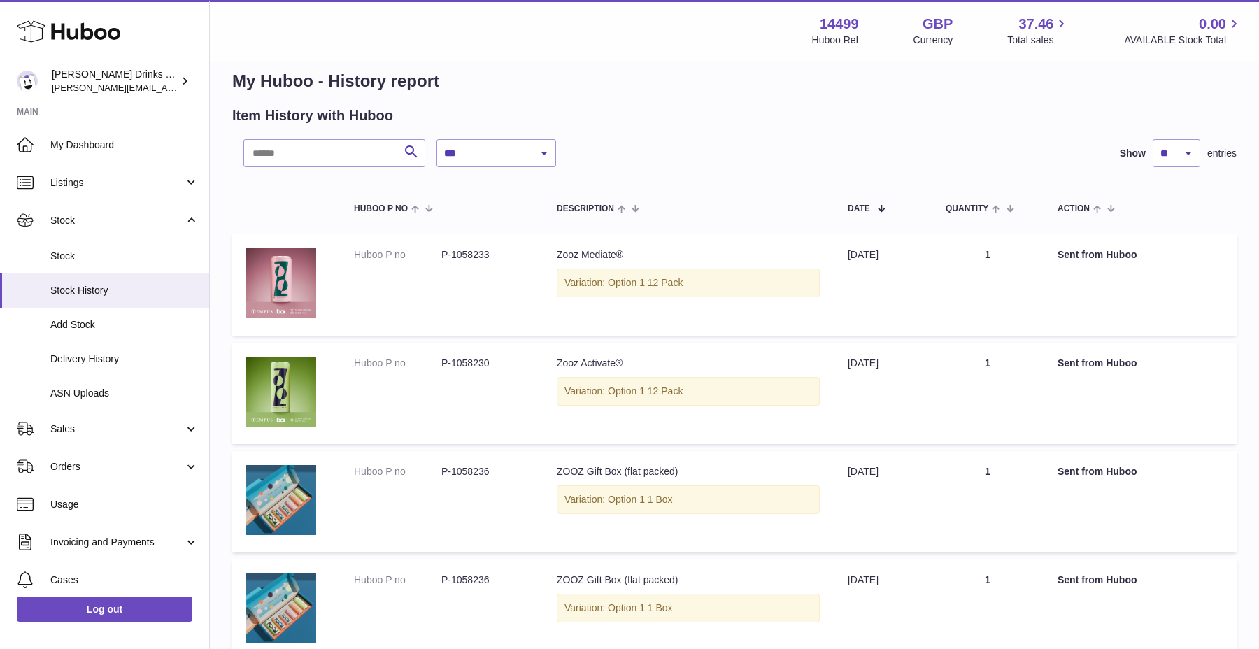
scroll to position [81, 0]
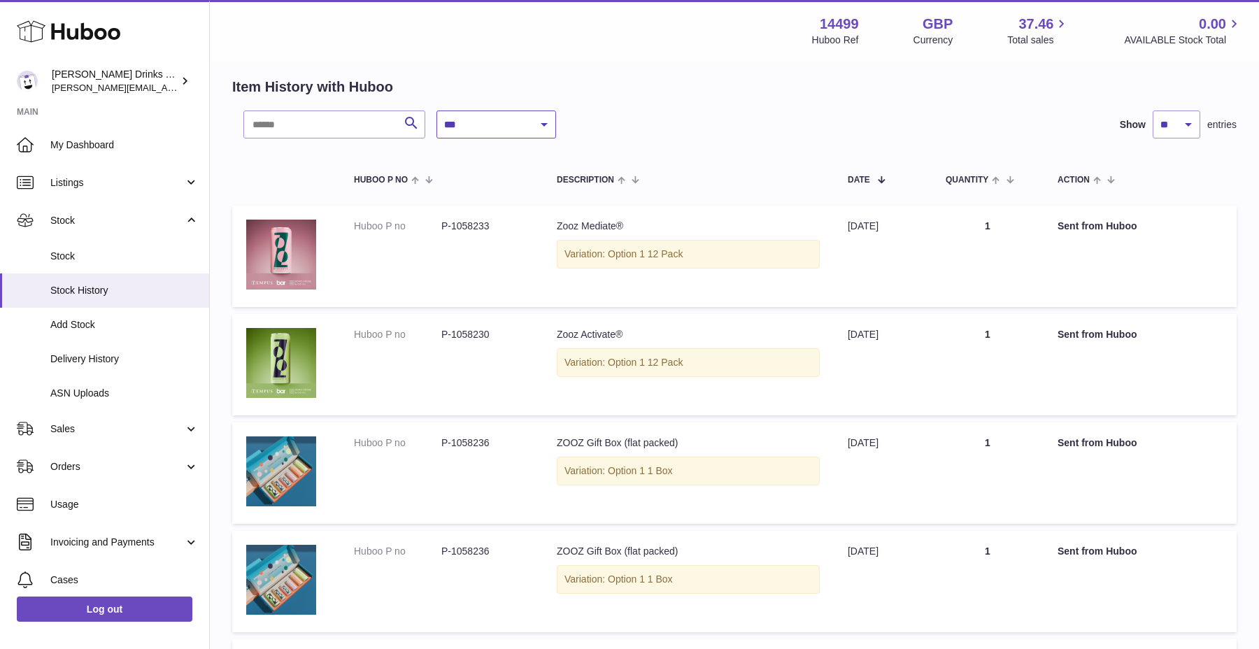
click at [512, 110] on select "**********" at bounding box center [496, 124] width 120 height 28
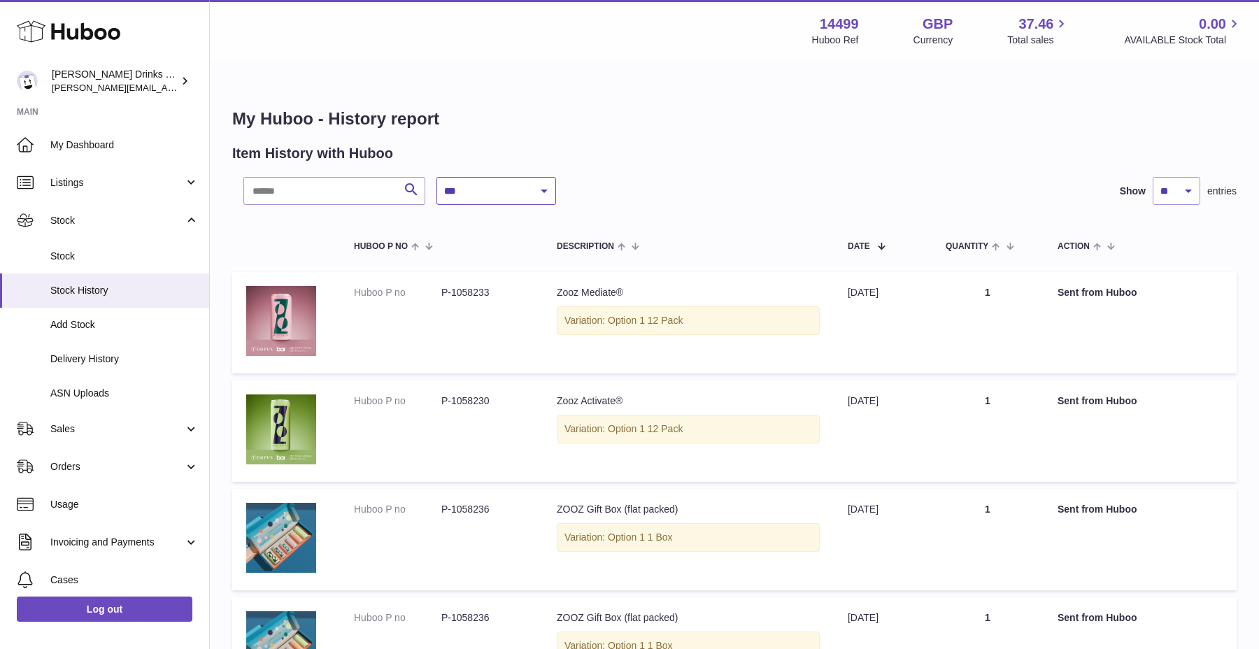
scroll to position [0, 0]
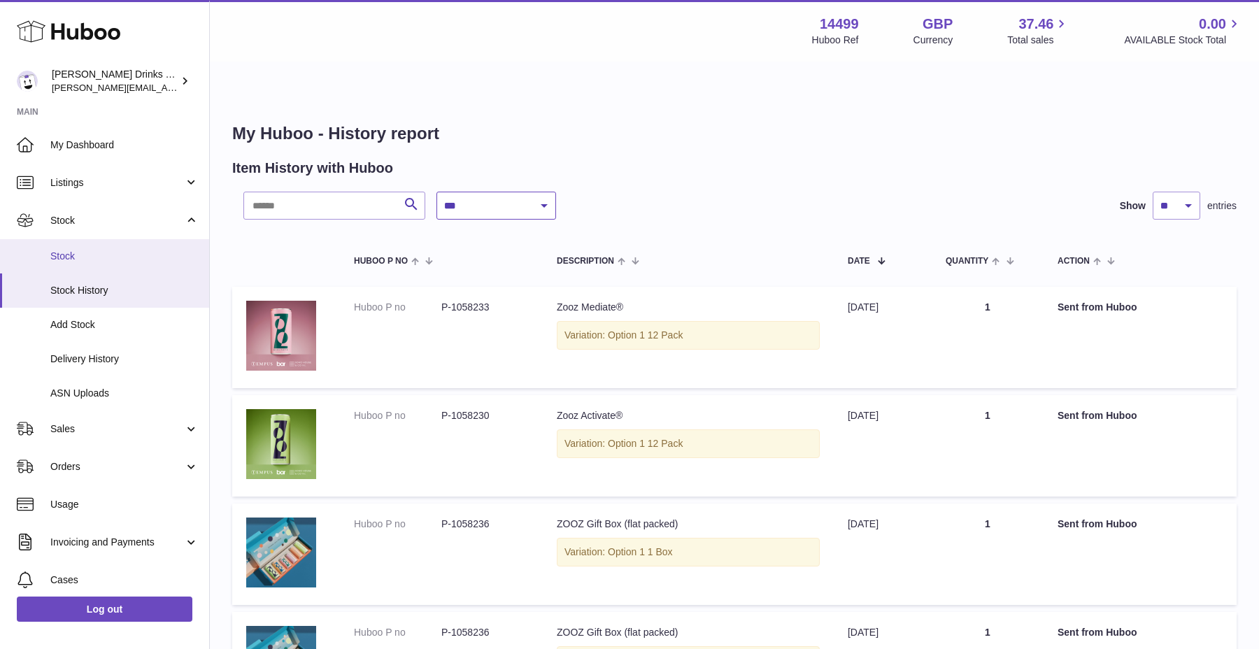
click at [113, 269] on link "Stock" at bounding box center [104, 256] width 209 height 34
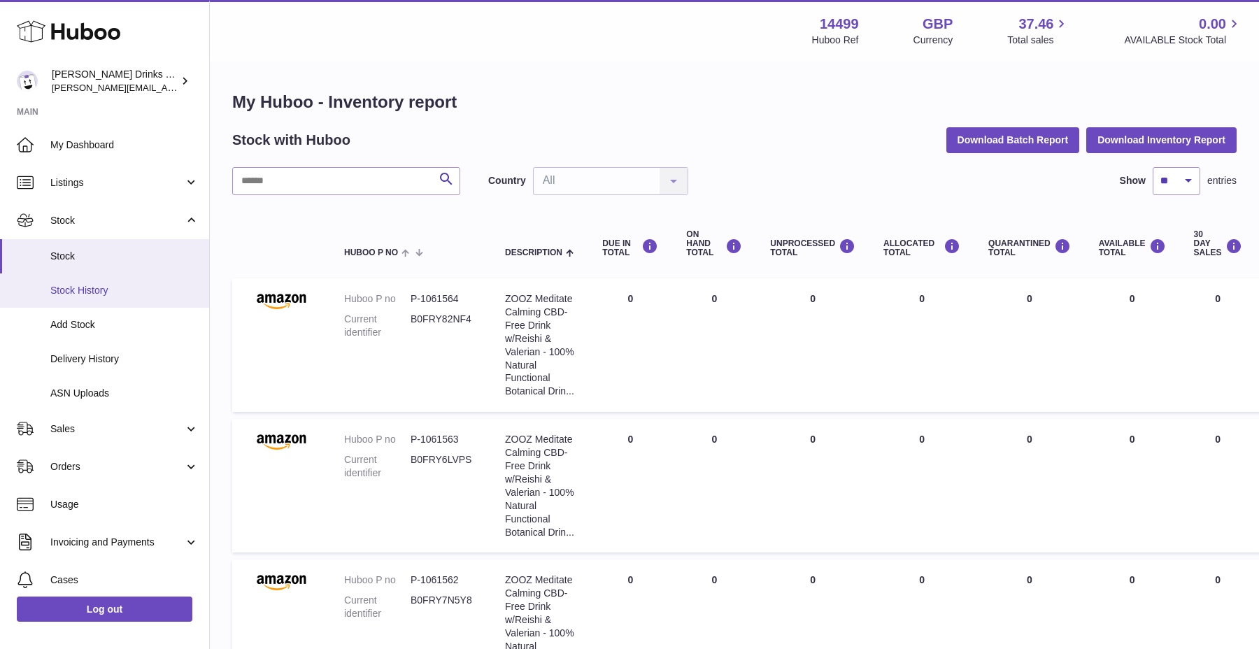
click at [104, 294] on span "Stock History" at bounding box center [124, 290] width 148 height 13
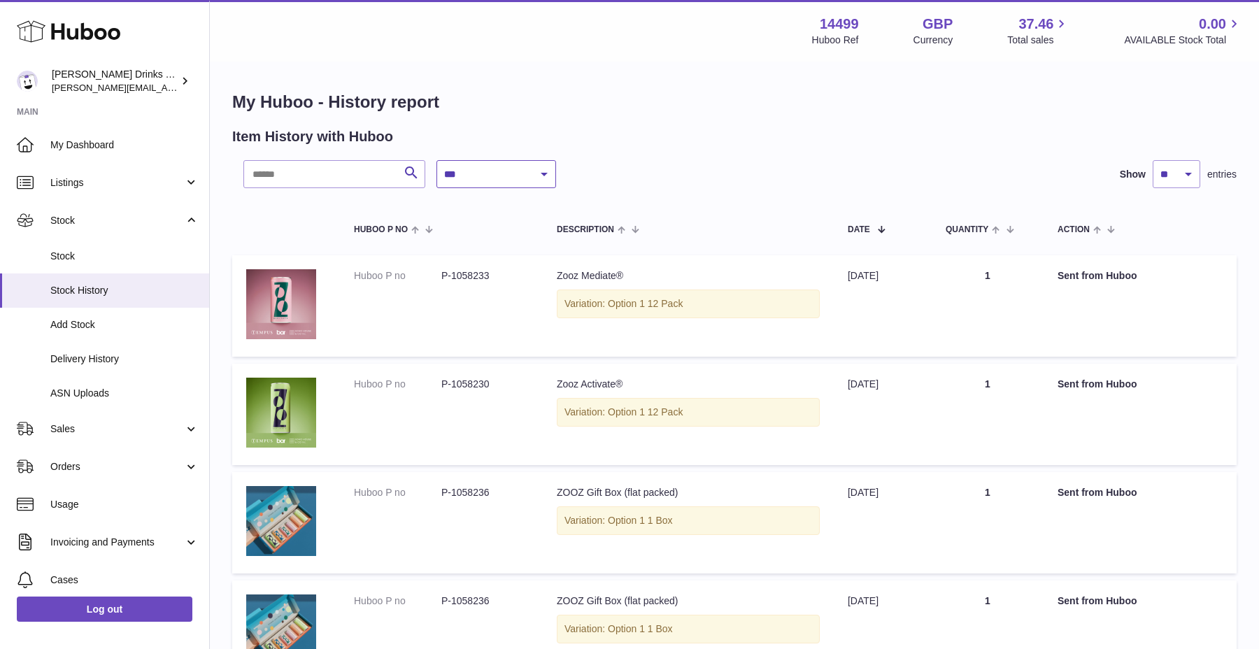
click at [493, 180] on select "**********" at bounding box center [496, 174] width 120 height 28
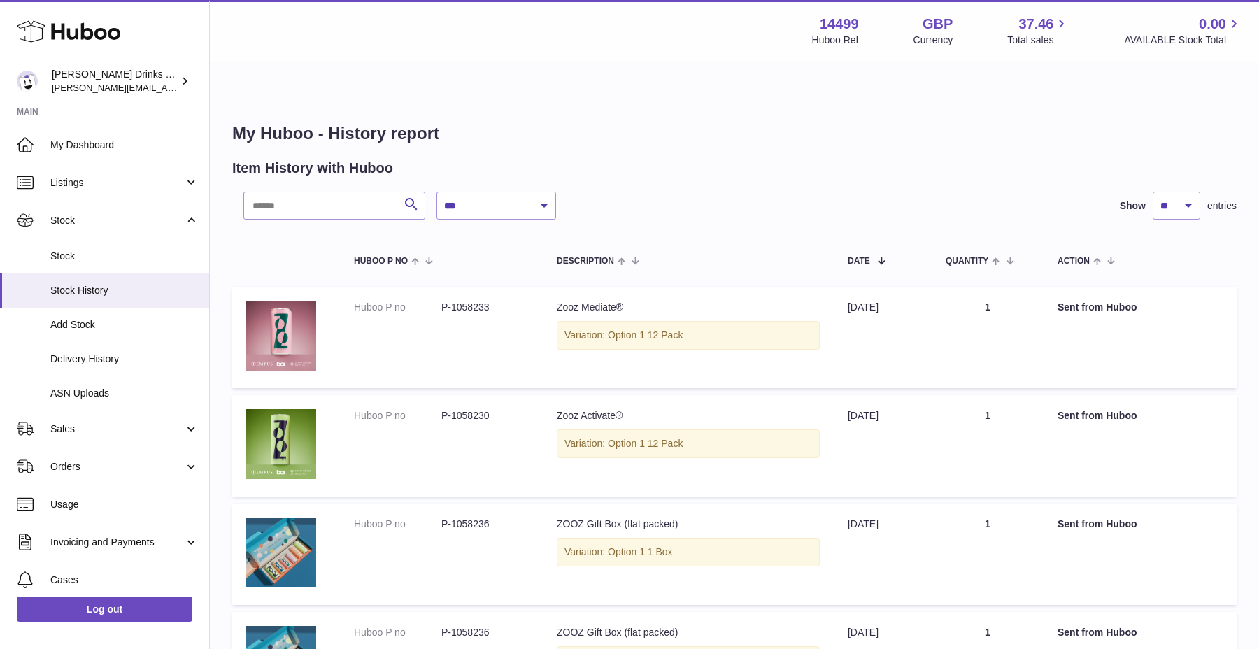
click at [427, 301] on dt "Huboo P no" at bounding box center [397, 307] width 87 height 13
click at [313, 301] on img at bounding box center [281, 336] width 70 height 70
click at [117, 263] on link "Stock" at bounding box center [104, 256] width 209 height 34
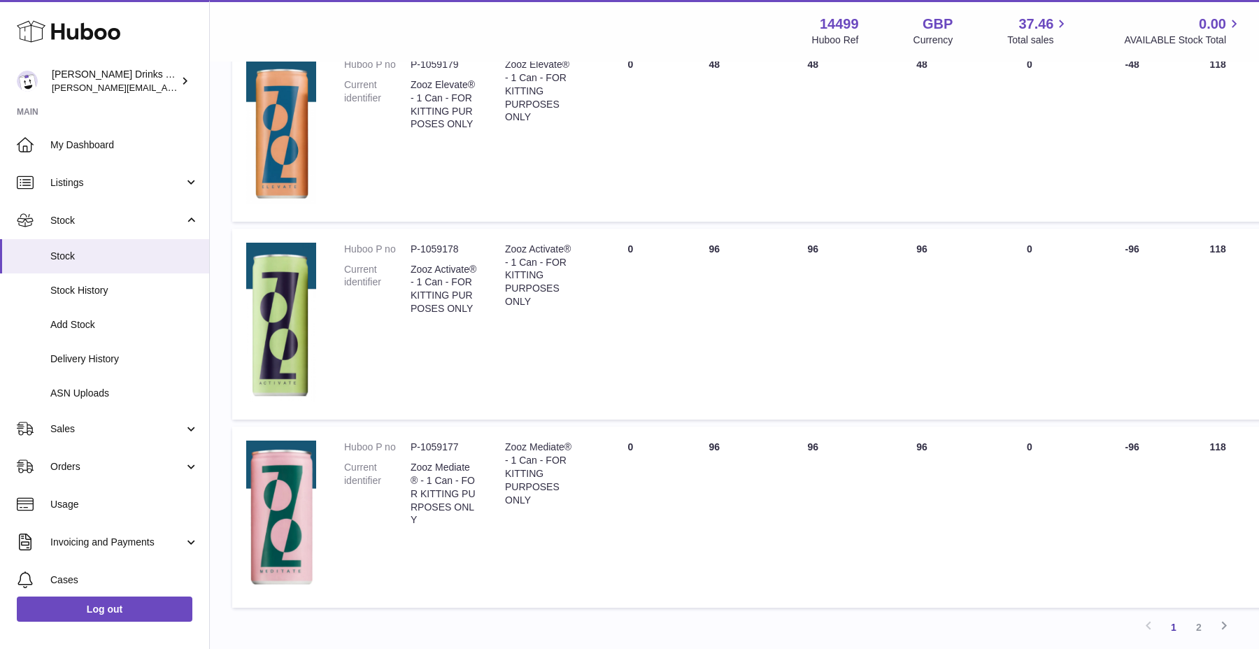
scroll to position [1345, 0]
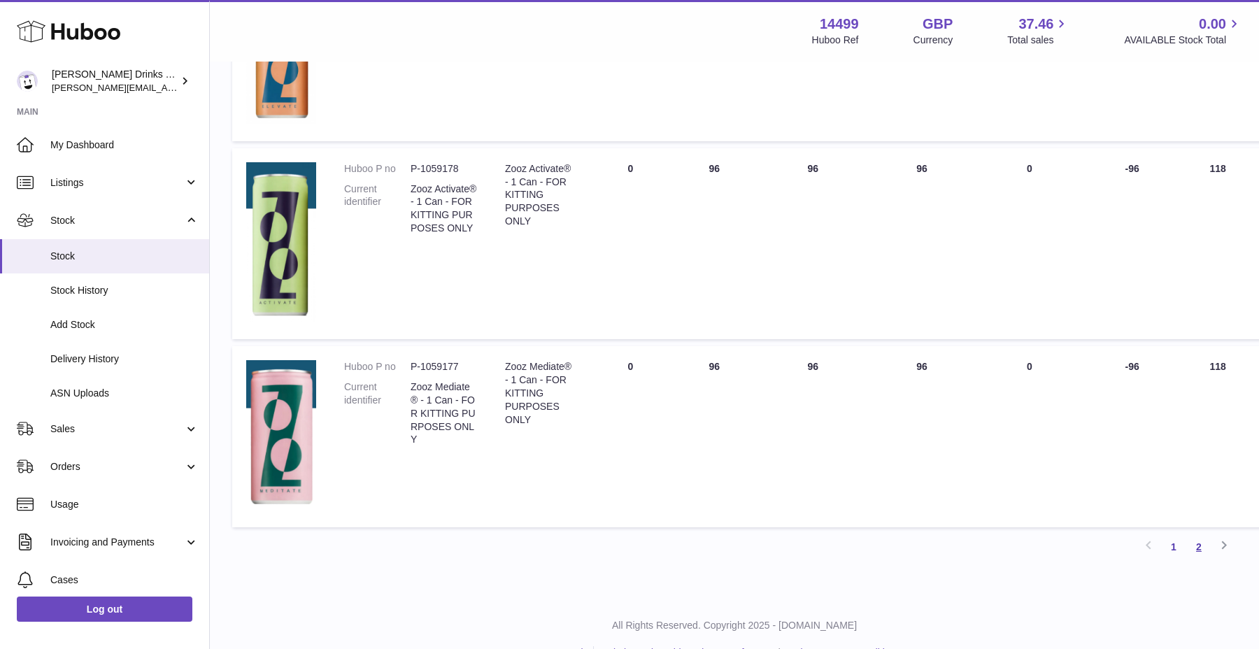
click at [1202, 534] on link "2" at bounding box center [1198, 546] width 25 height 25
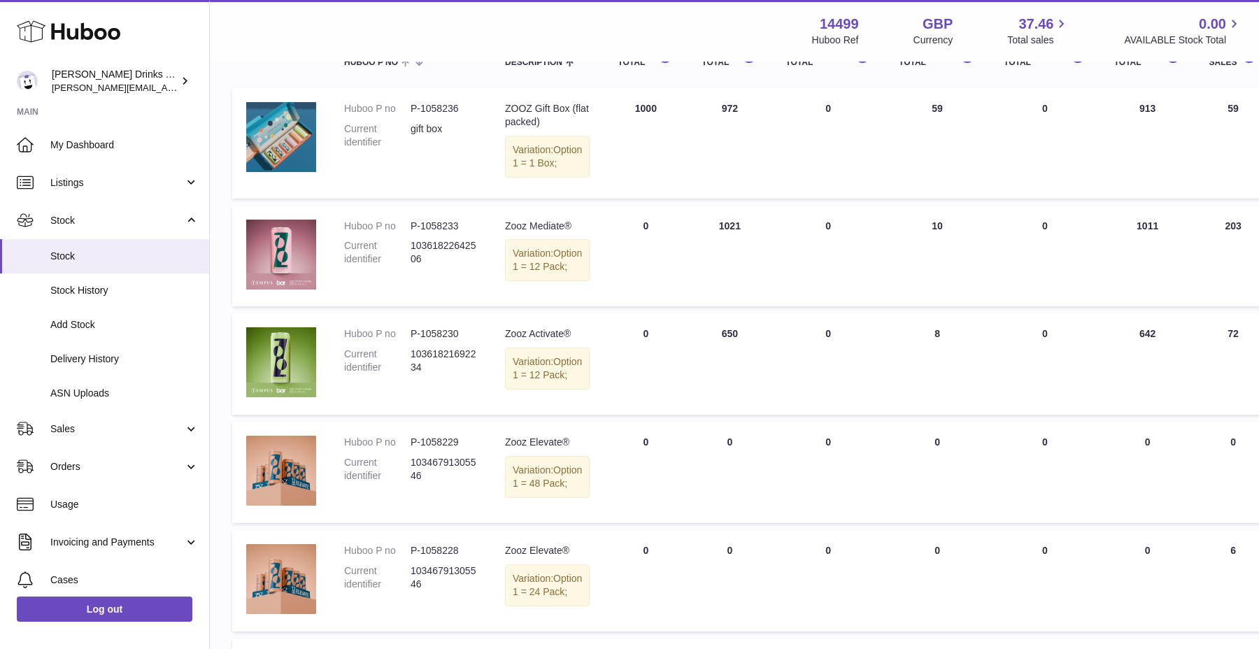
scroll to position [222, 0]
